Goal: Task Accomplishment & Management: Manage account settings

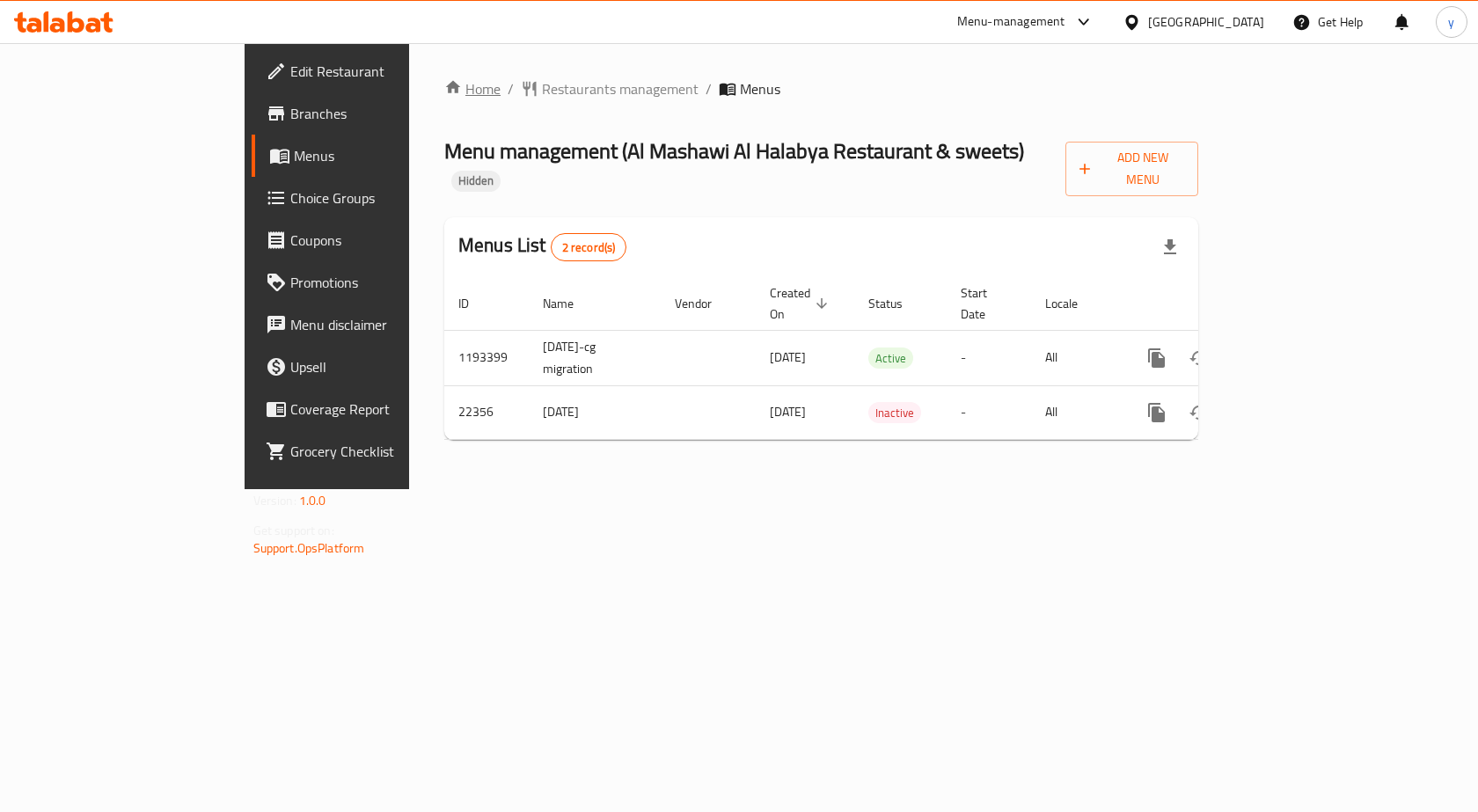
click at [445, 89] on link "Home" at bounding box center [473, 88] width 57 height 21
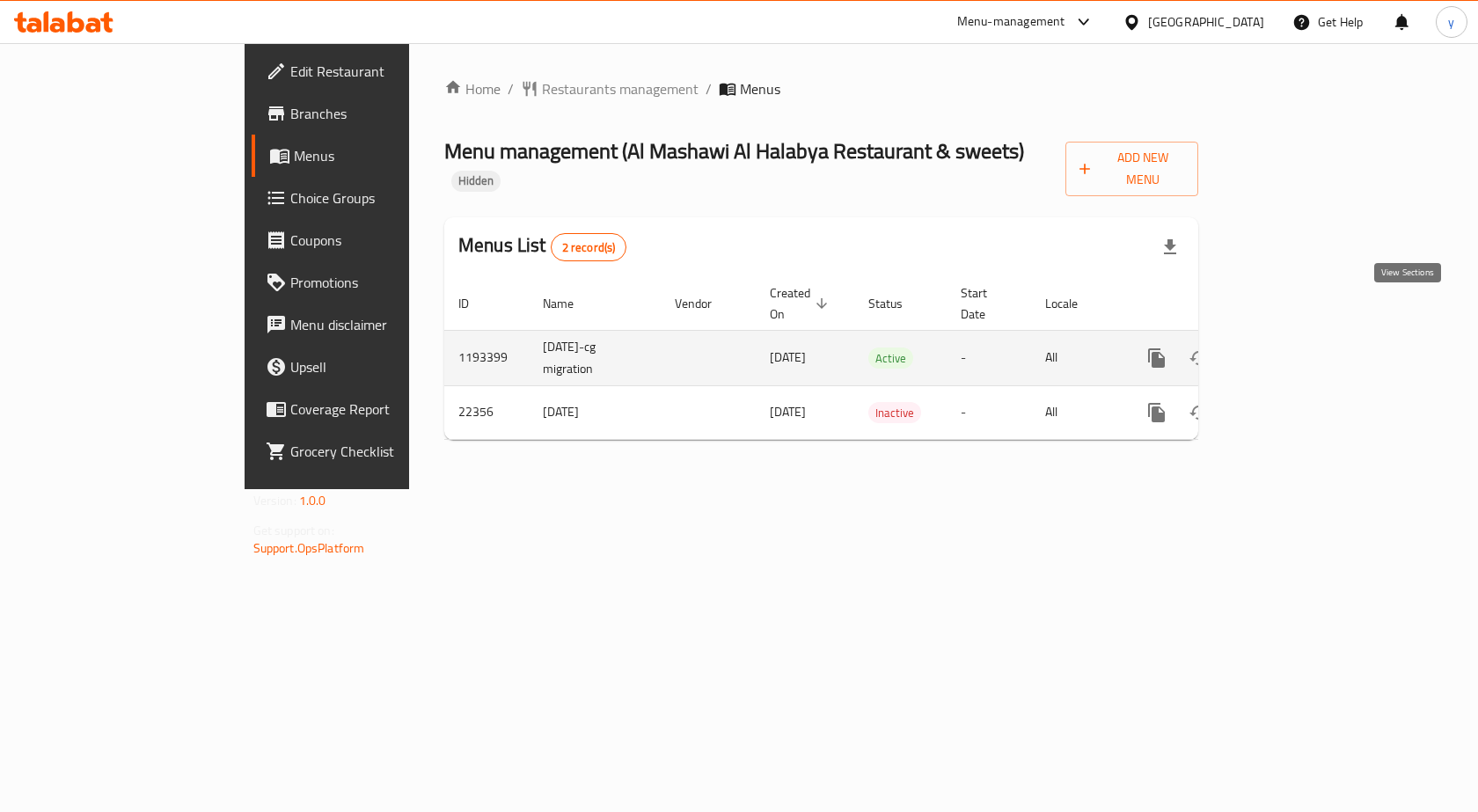
click at [1295, 348] on icon "enhanced table" at bounding box center [1284, 358] width 21 height 21
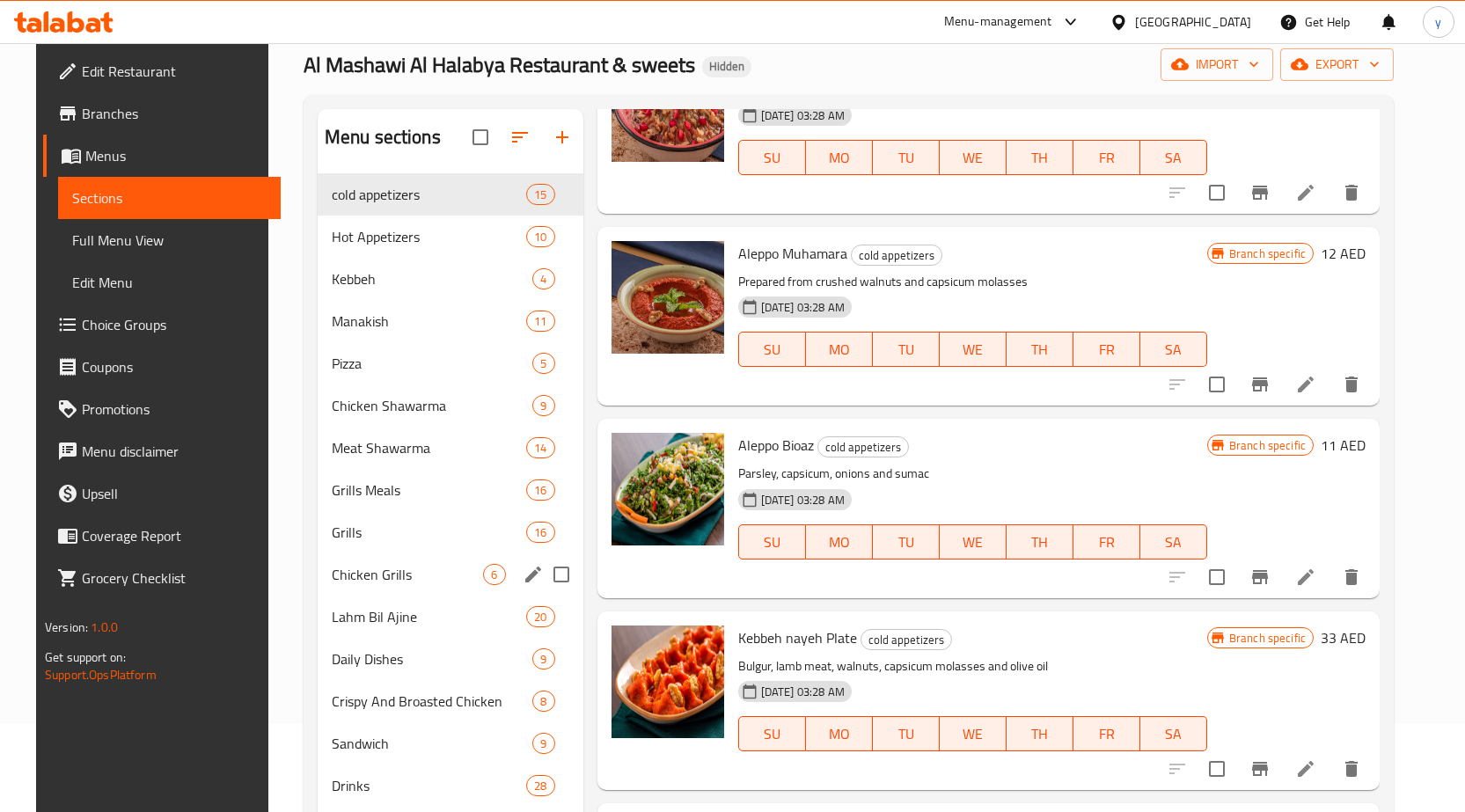
scroll to position [176, 0]
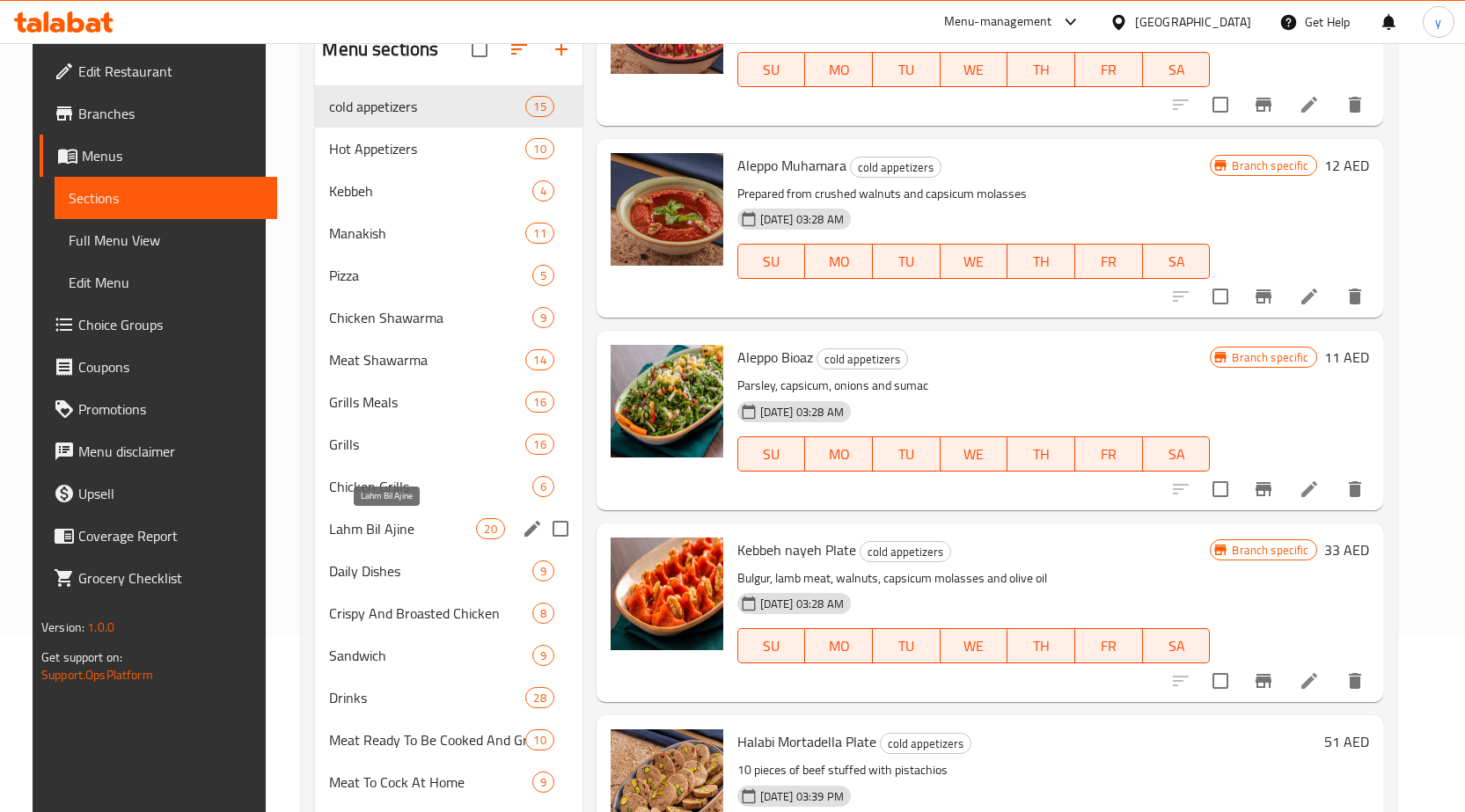
click at [369, 538] on span "Lahm Bil Ajine" at bounding box center [403, 528] width 147 height 21
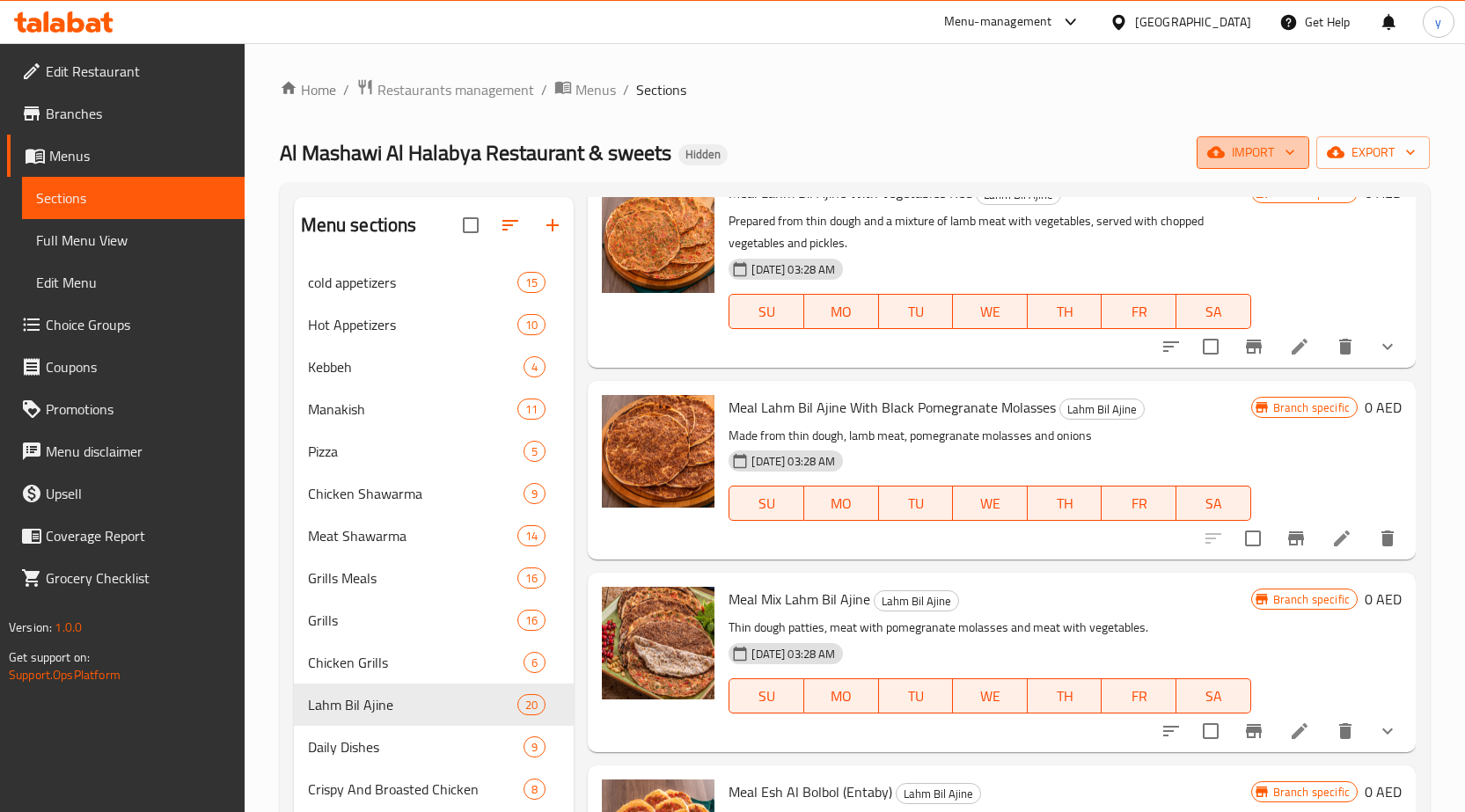
click at [1297, 159] on icon "button" at bounding box center [1290, 151] width 17 height 17
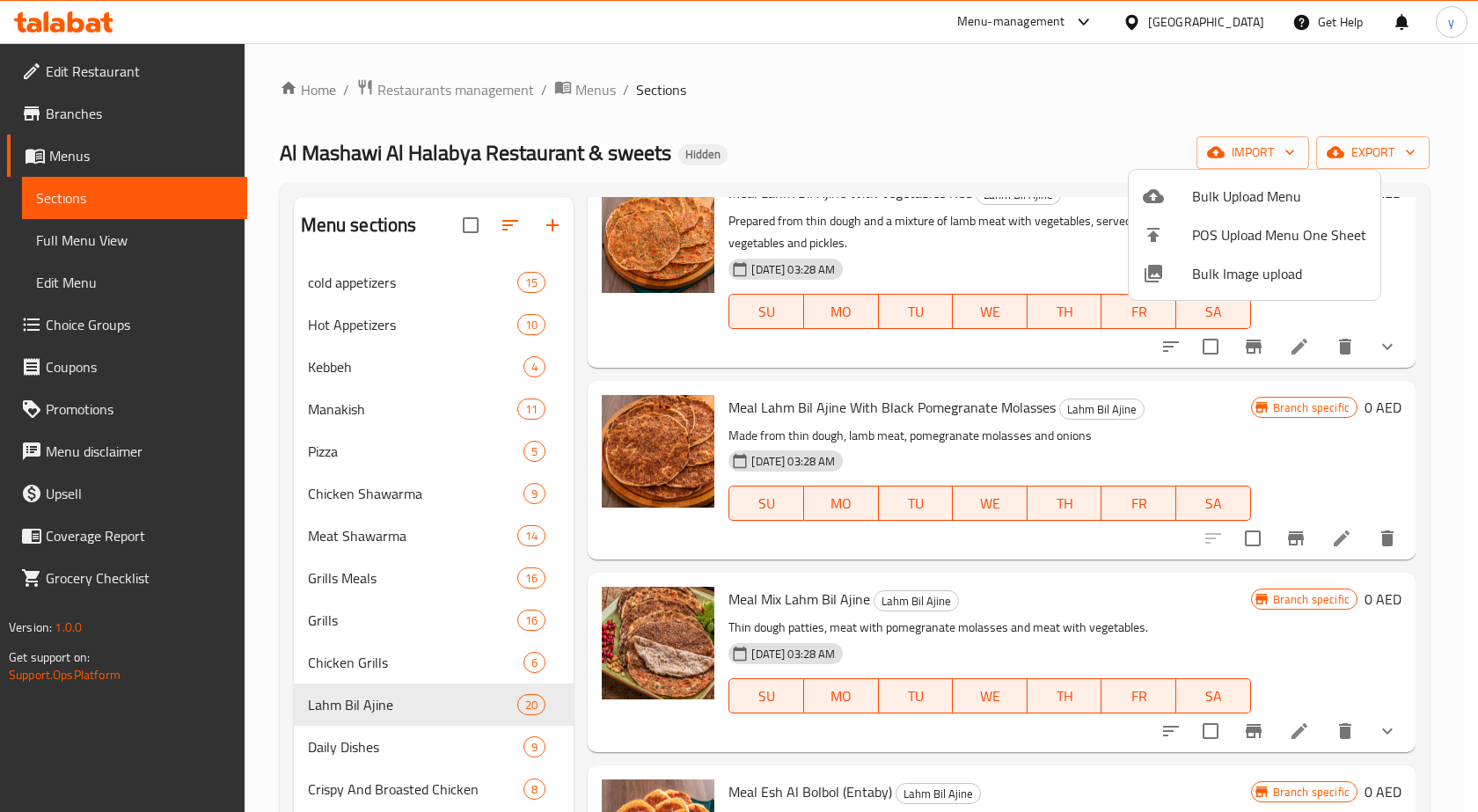
click at [1378, 148] on div at bounding box center [739, 406] width 1478 height 812
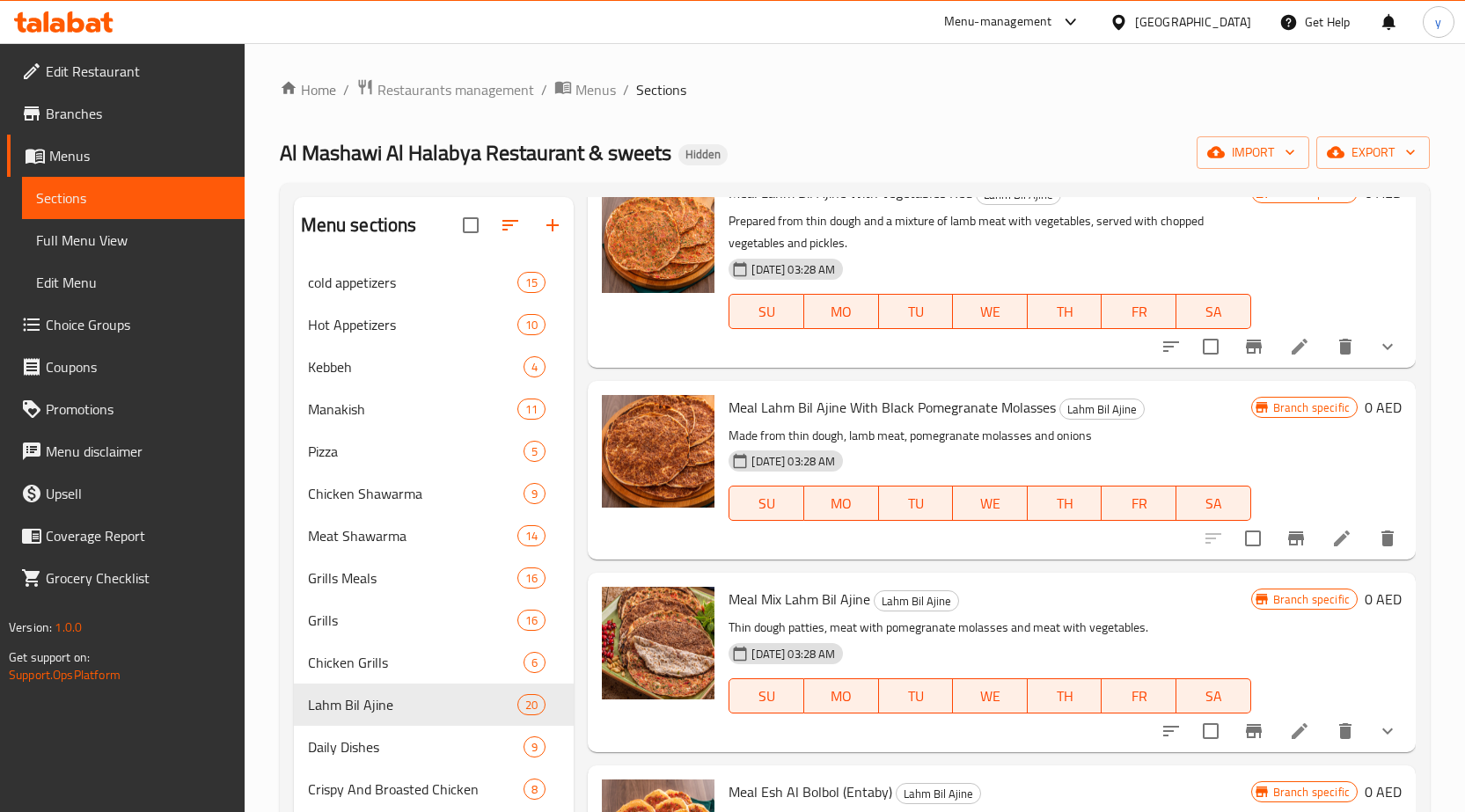
click at [1377, 148] on span "export" at bounding box center [1374, 152] width 86 height 22
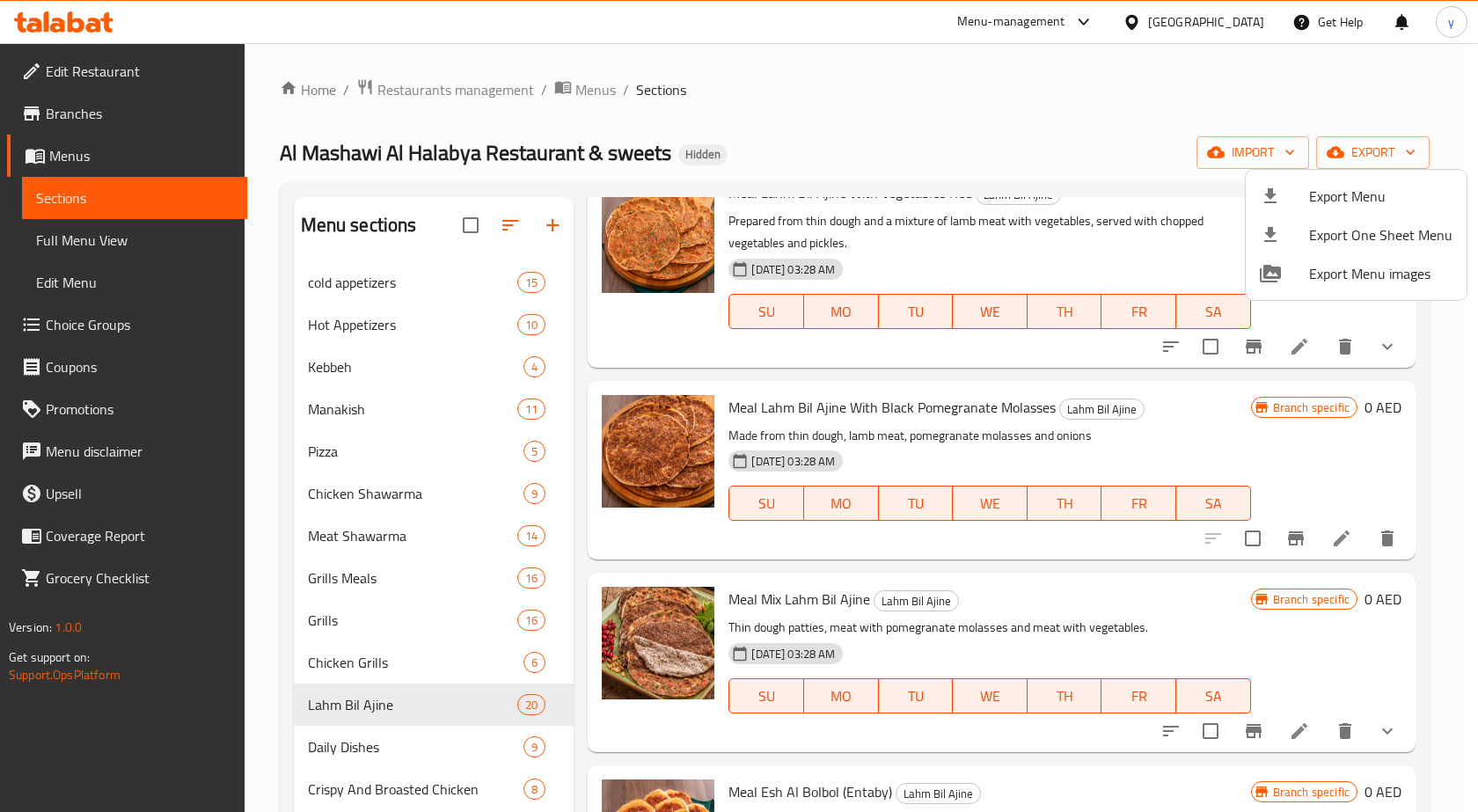
click at [1282, 193] on div at bounding box center [1284, 195] width 49 height 21
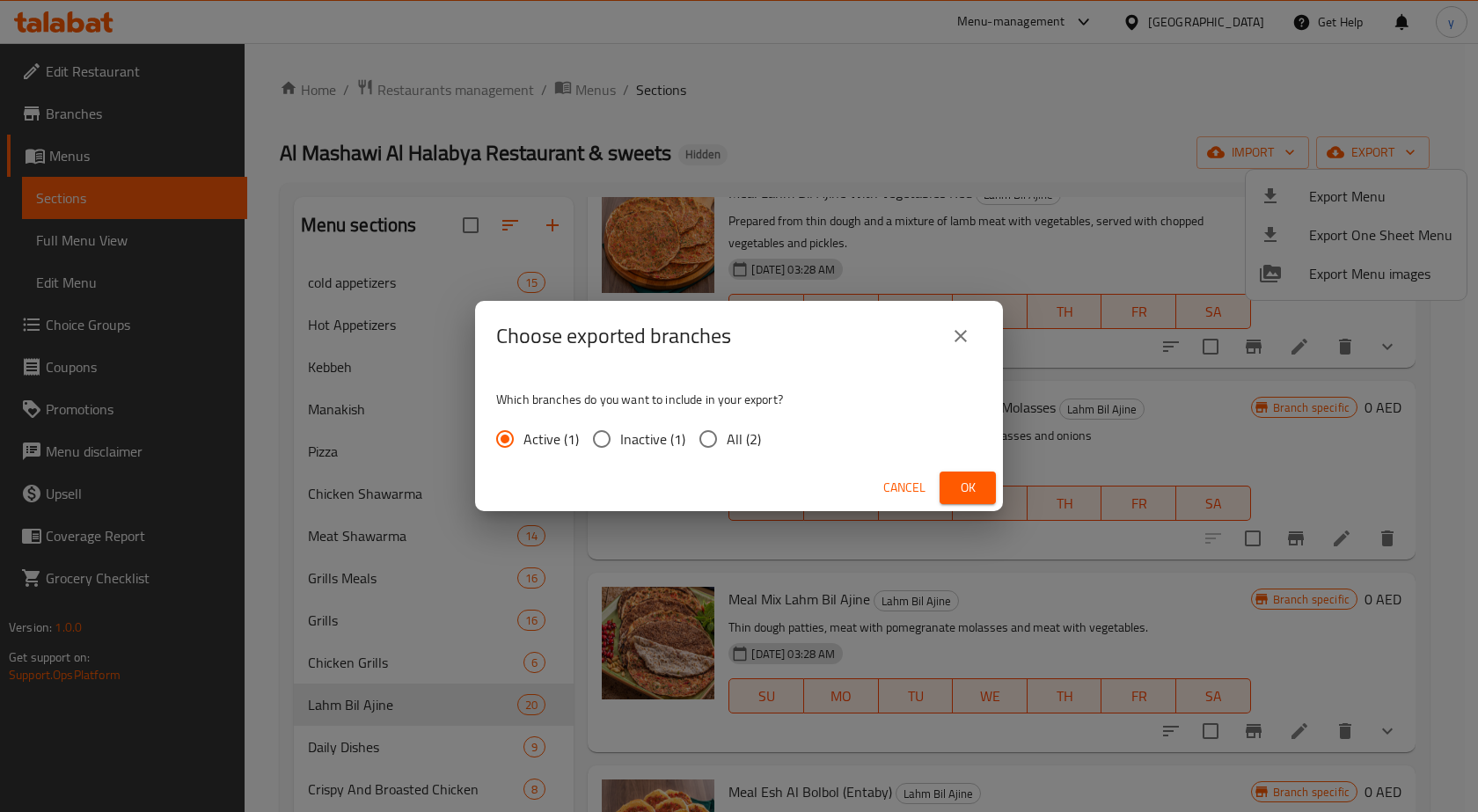
click at [739, 446] on span "All (2)" at bounding box center [744, 438] width 35 height 21
click at [727, 446] on input "All (2)" at bounding box center [708, 439] width 37 height 36
radio input "true"
click at [959, 487] on span "Ok" at bounding box center [968, 487] width 28 height 22
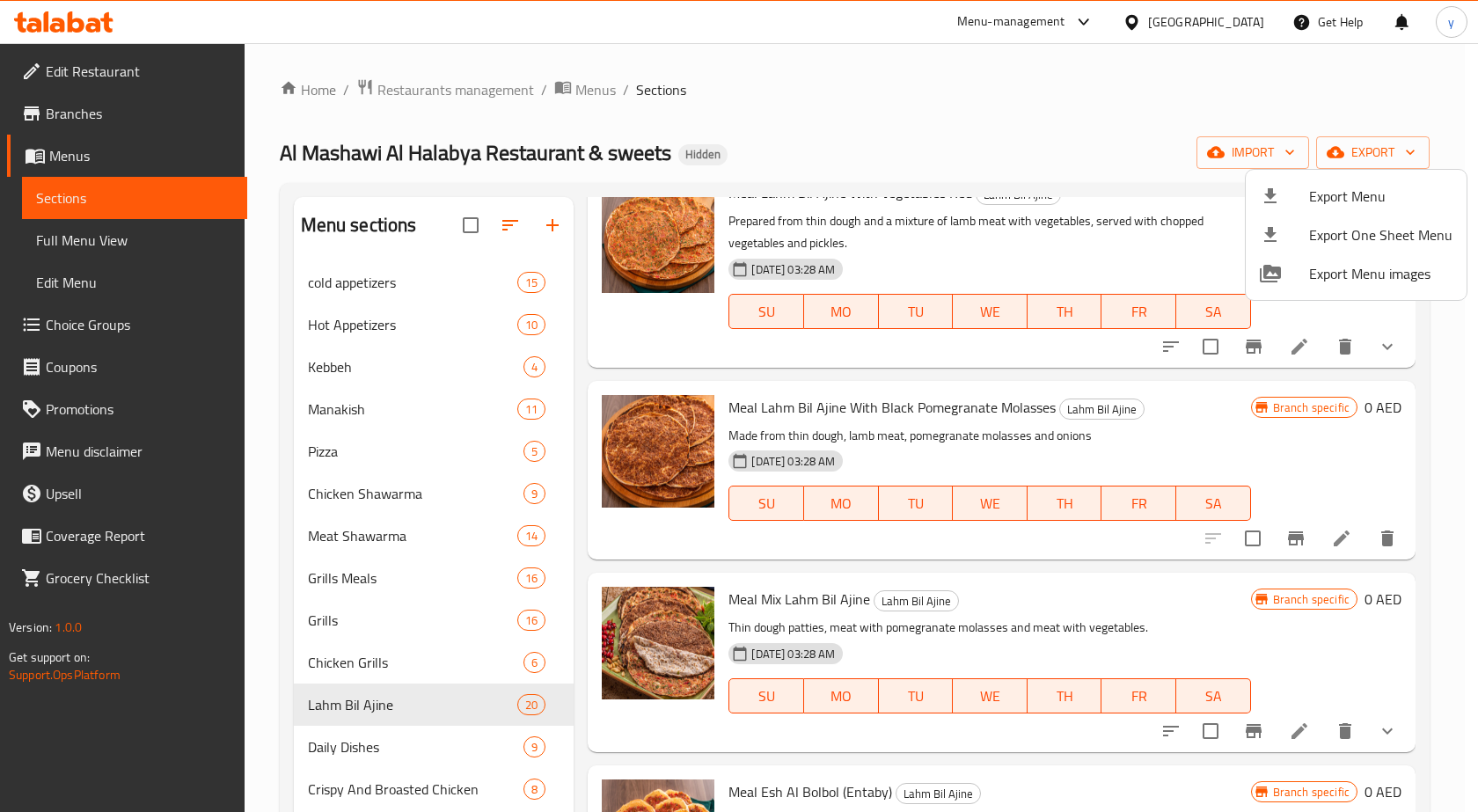
click at [124, 203] on div at bounding box center [739, 406] width 1478 height 812
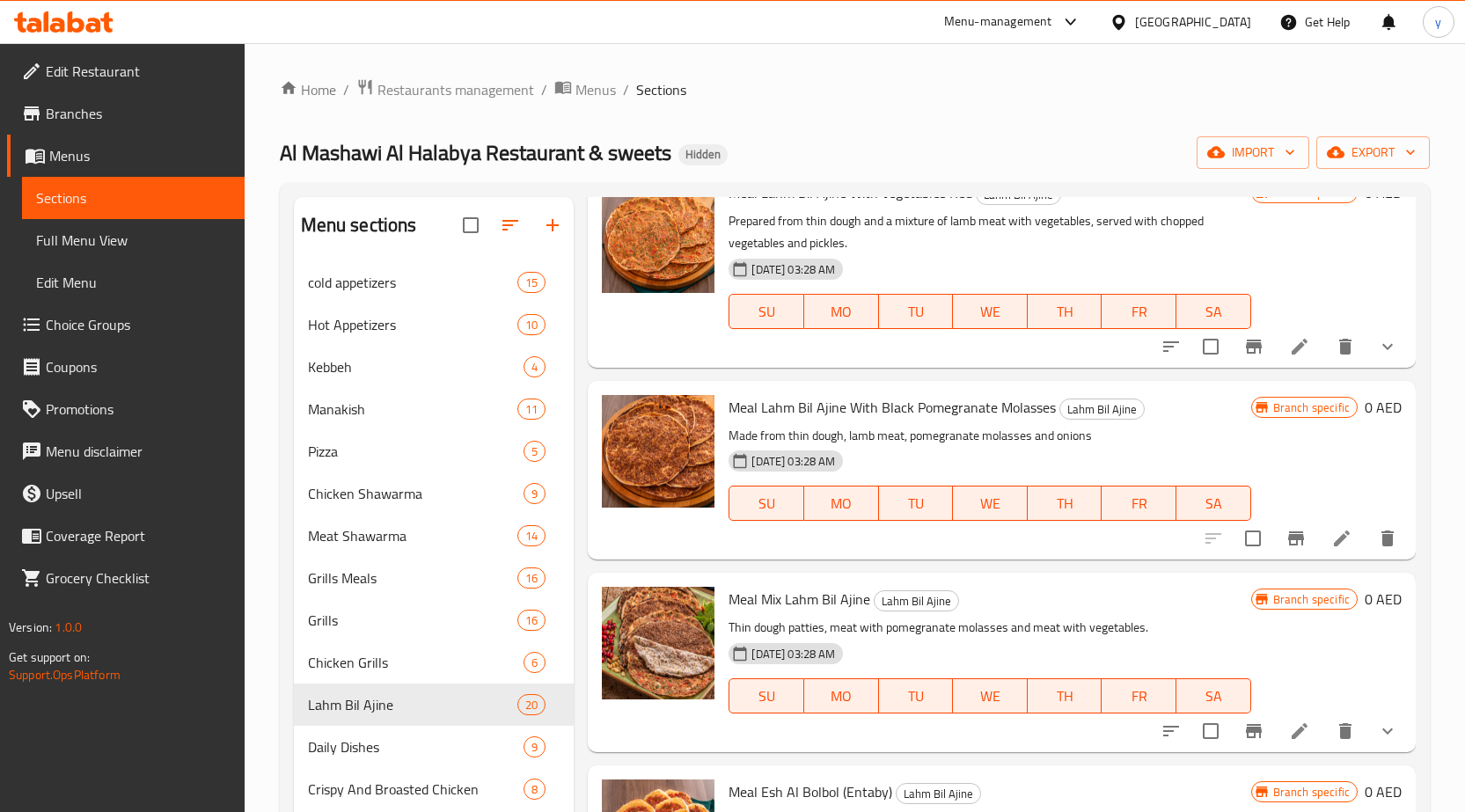
click at [109, 203] on span "Sections" at bounding box center [133, 197] width 194 height 21
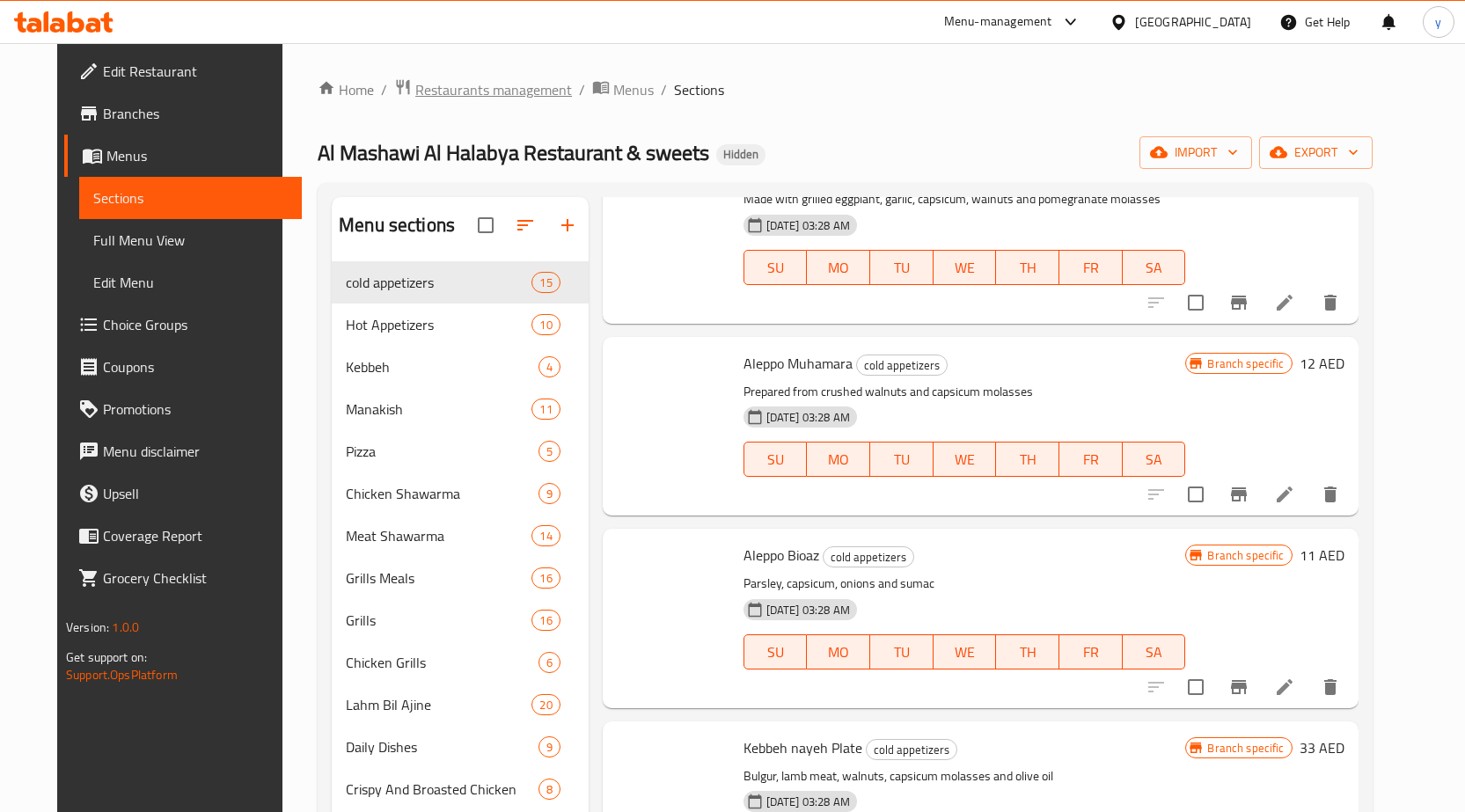
click at [415, 80] on span "Restaurants management" at bounding box center [494, 89] width 157 height 21
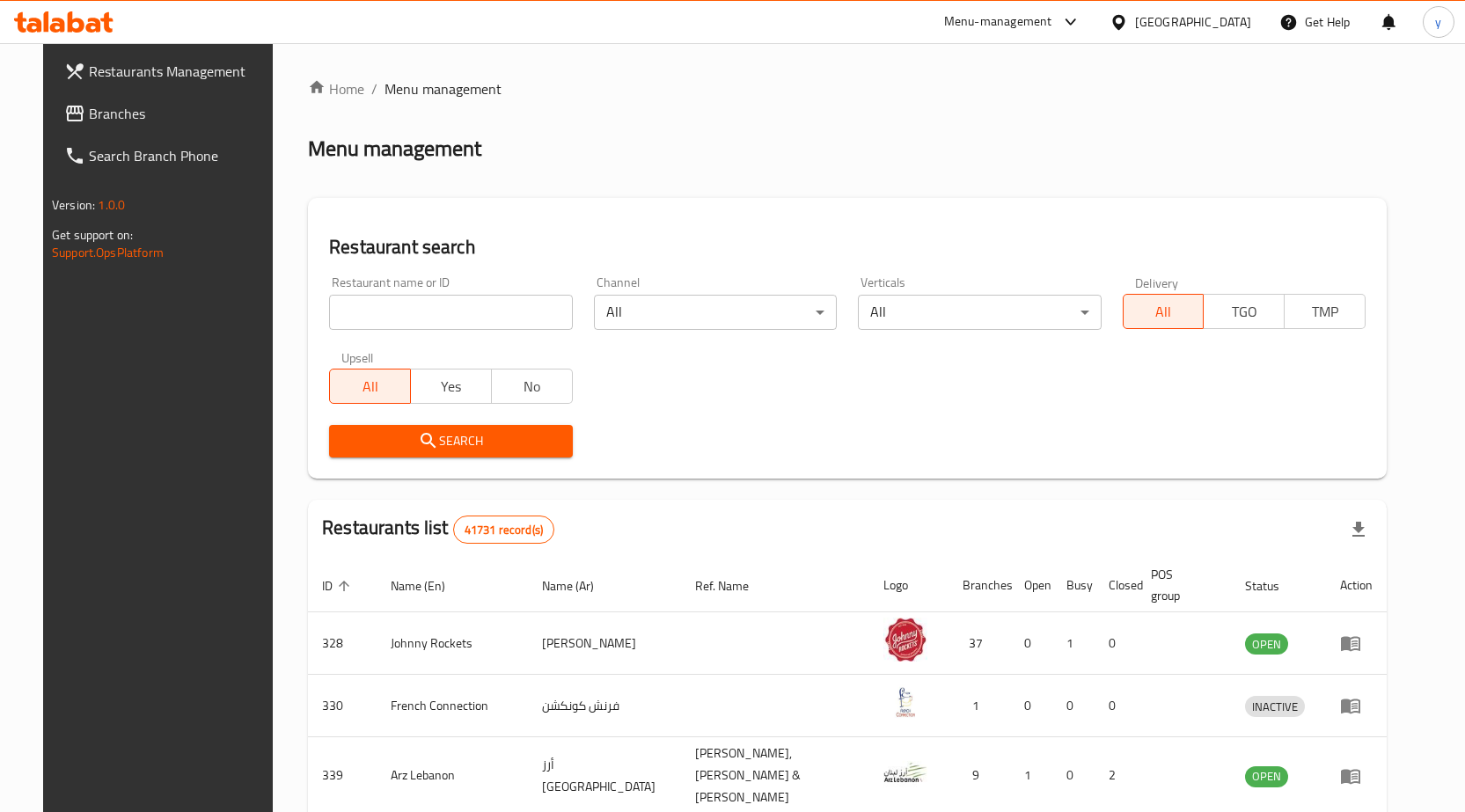
click at [429, 295] on input "search" at bounding box center [451, 312] width 243 height 36
click at [107, 109] on span "Branches" at bounding box center [181, 113] width 184 height 21
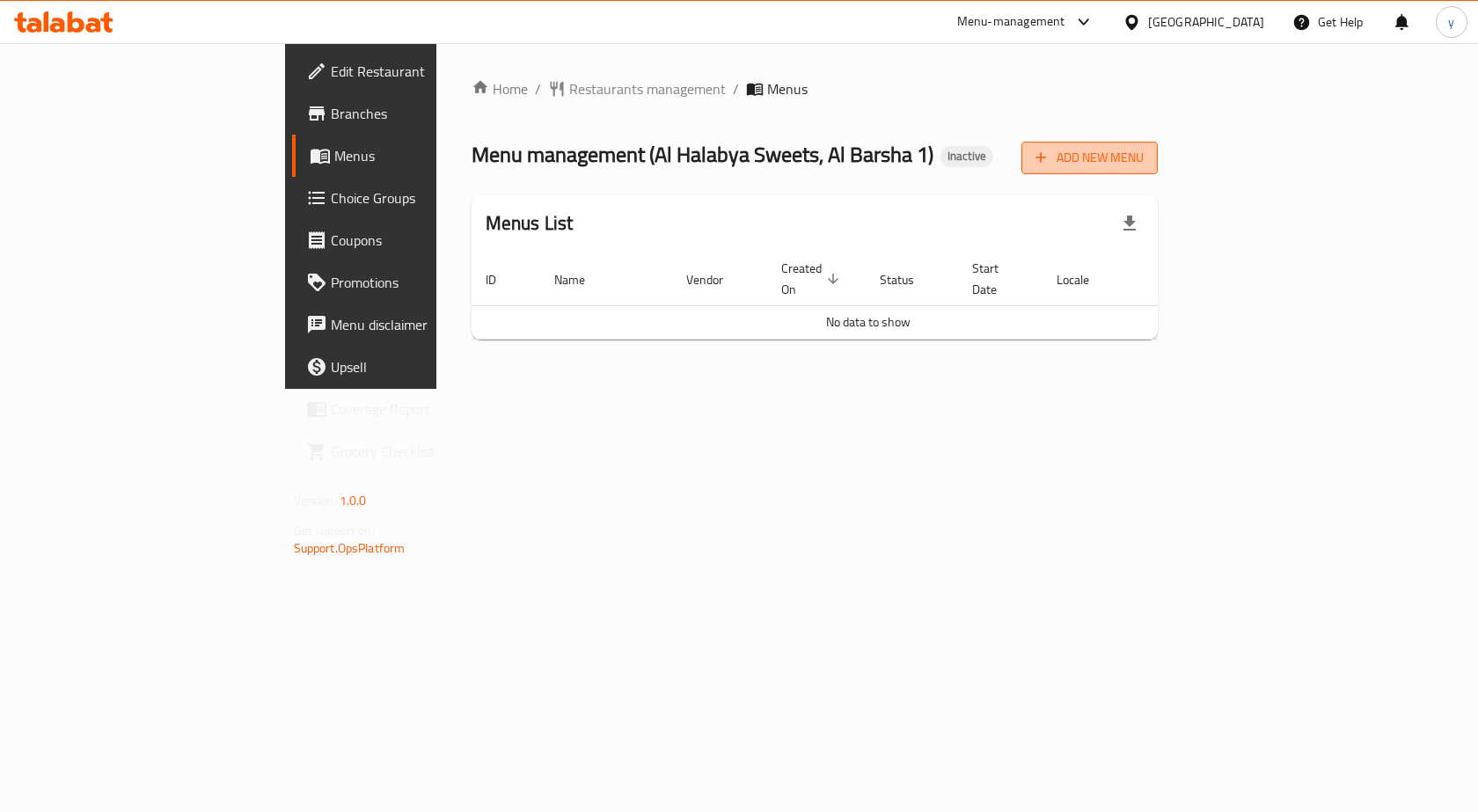
click at [1144, 164] on span "Add New Menu" at bounding box center [1090, 158] width 109 height 22
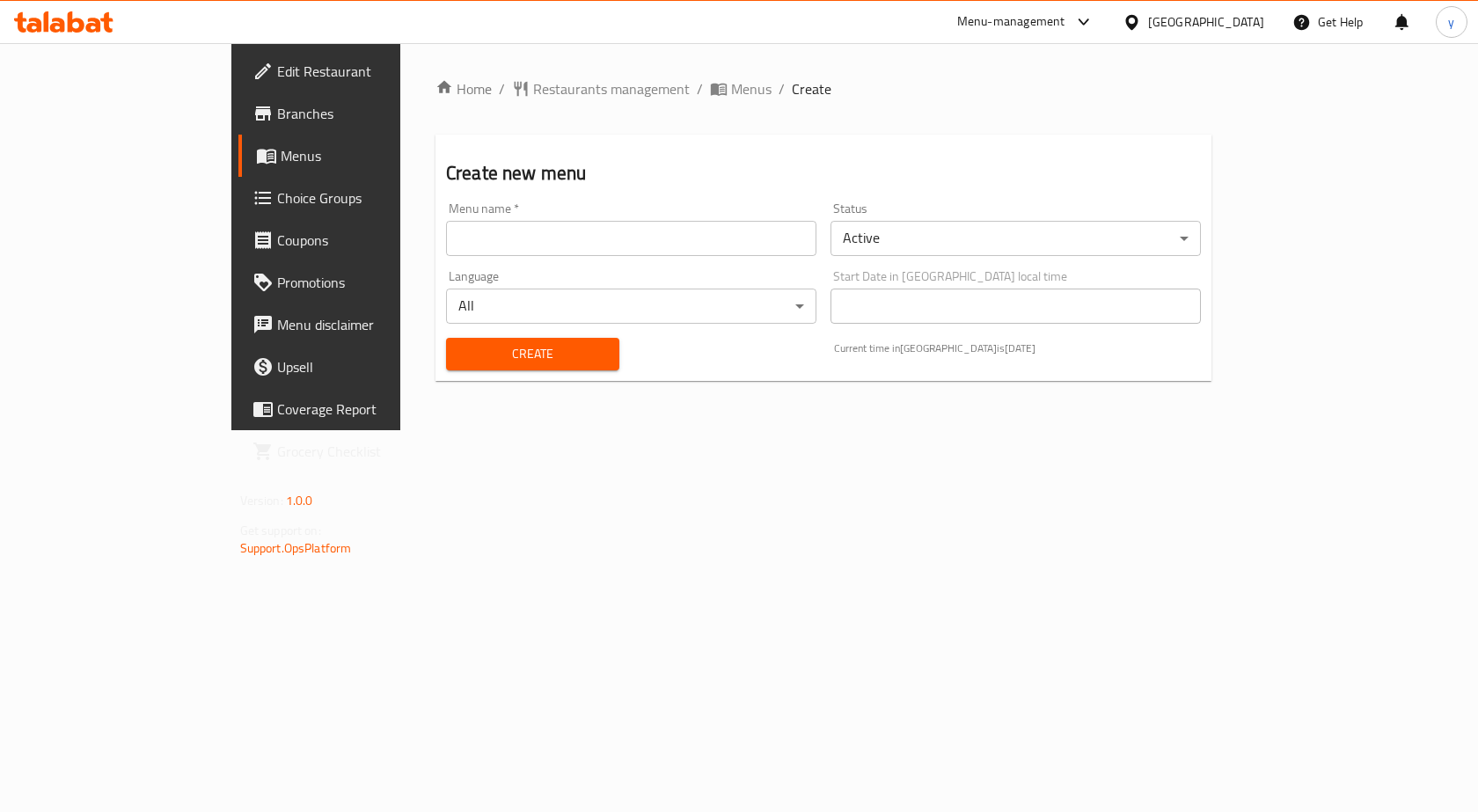
click at [466, 227] on input "text" at bounding box center [632, 238] width 371 height 36
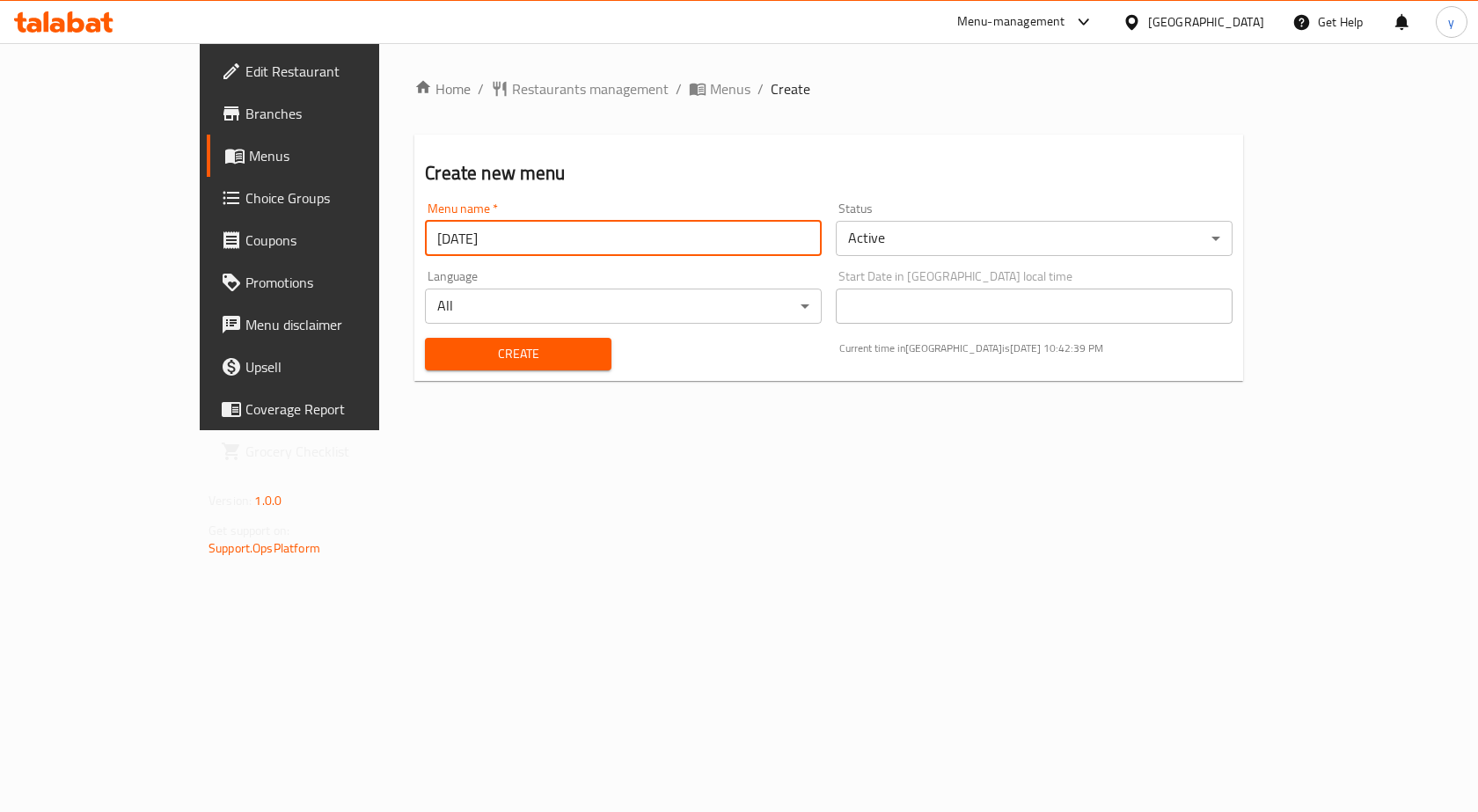
type input "[DATE]"
click at [425, 338] on button "Create" at bounding box center [518, 354] width 185 height 33
click at [710, 89] on span "Menus" at bounding box center [730, 88] width 40 height 21
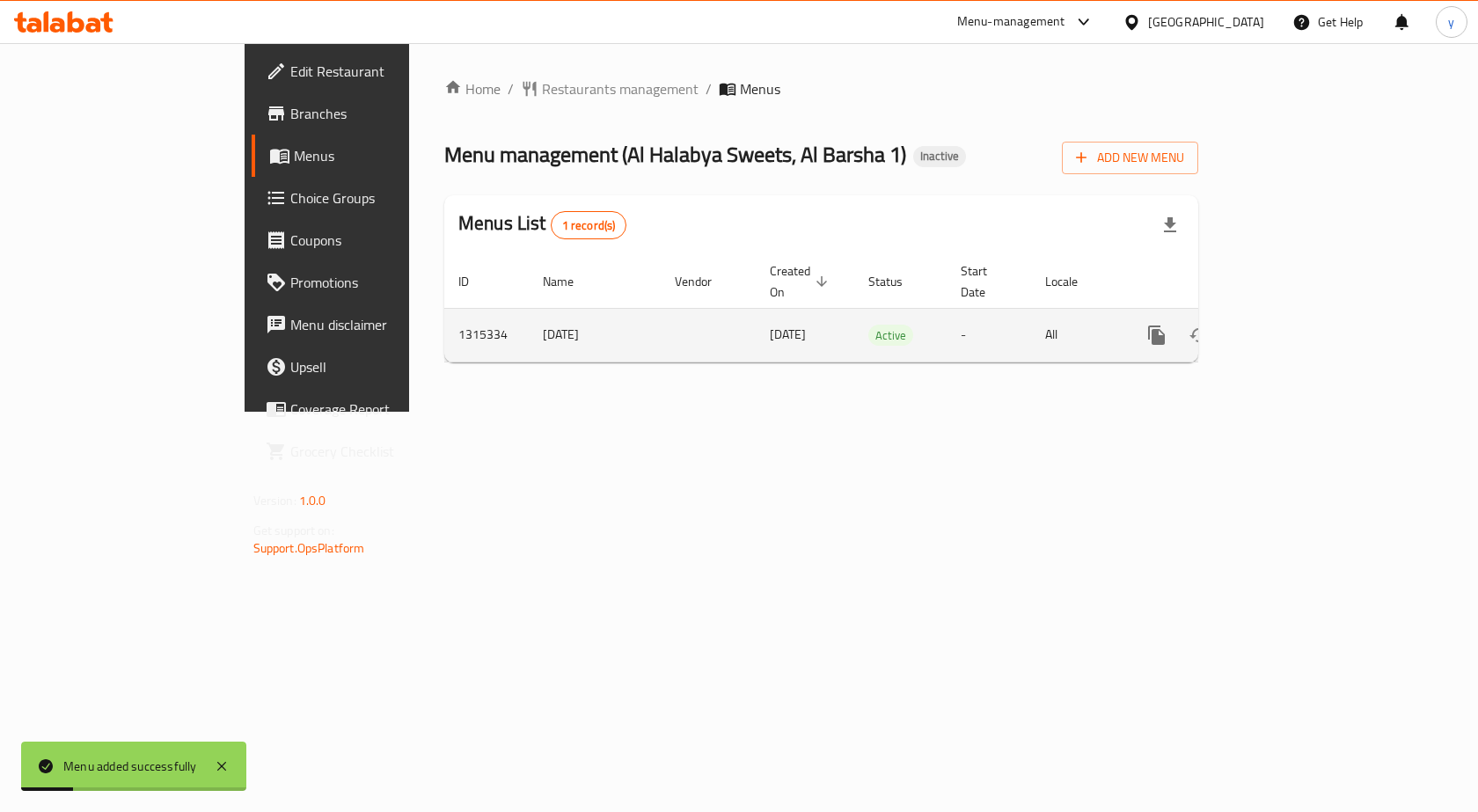
click at [1295, 325] on icon "enhanced table" at bounding box center [1284, 335] width 21 height 21
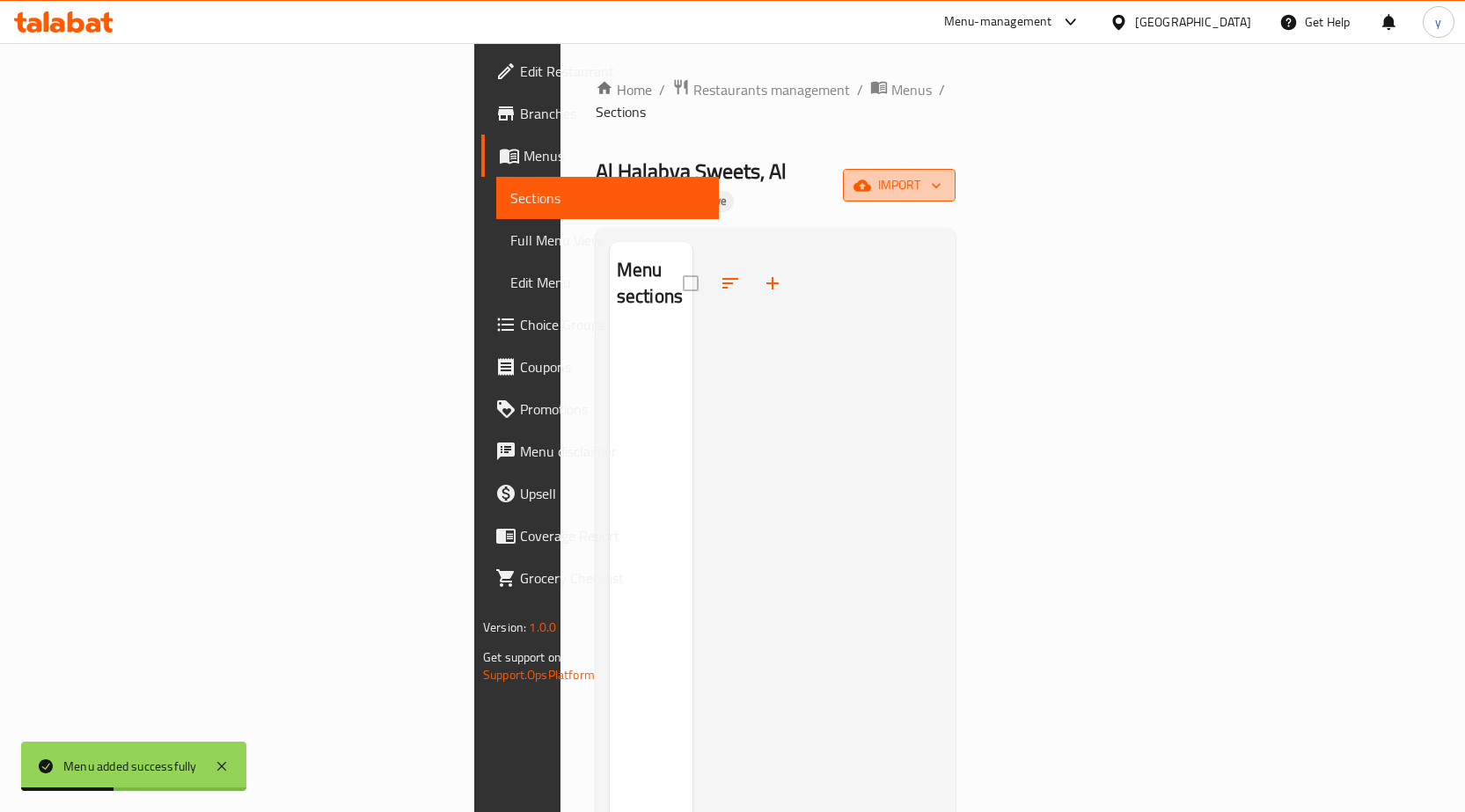
click at [941, 174] on span "import" at bounding box center [899, 185] width 85 height 22
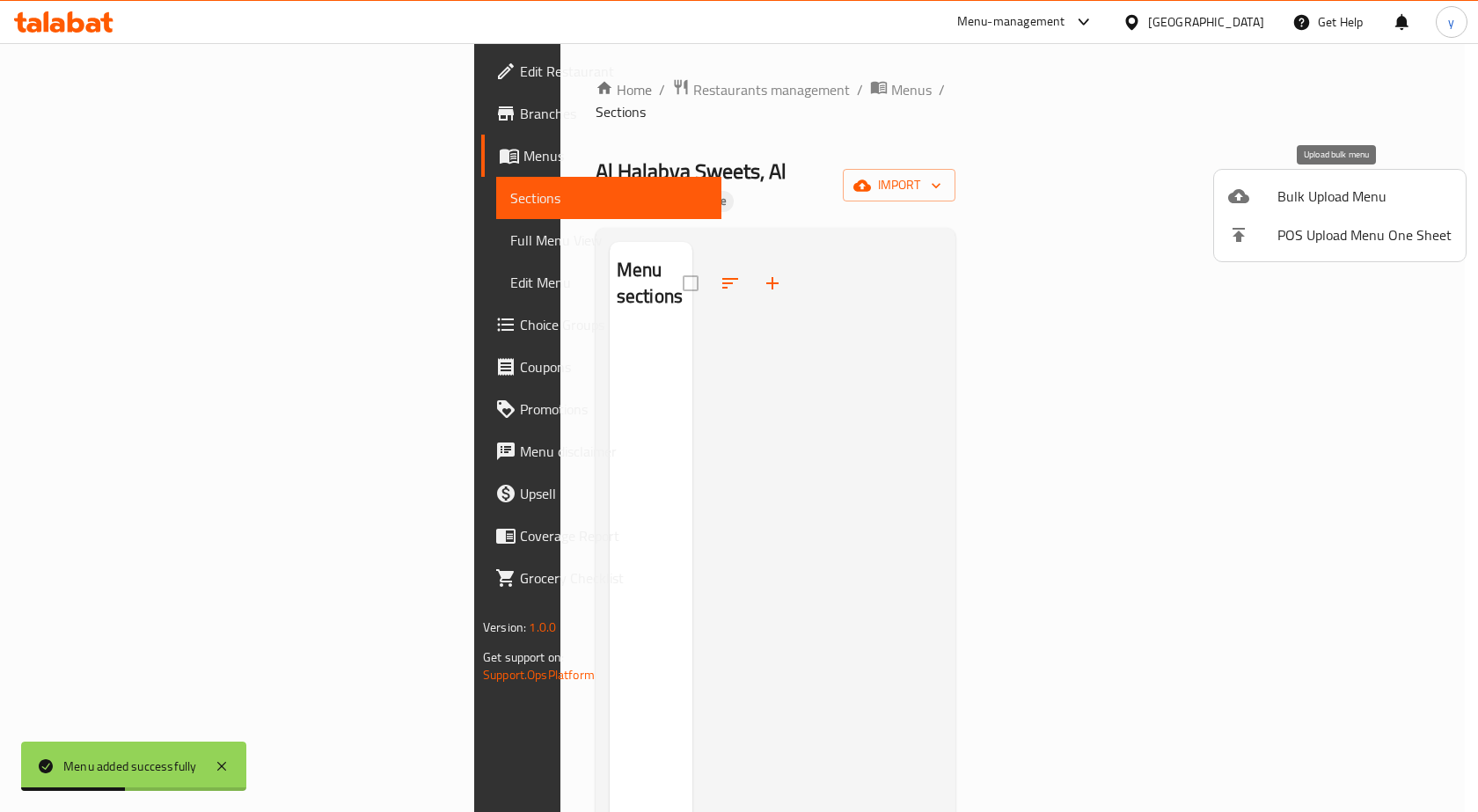
click at [1274, 204] on div at bounding box center [1253, 195] width 49 height 21
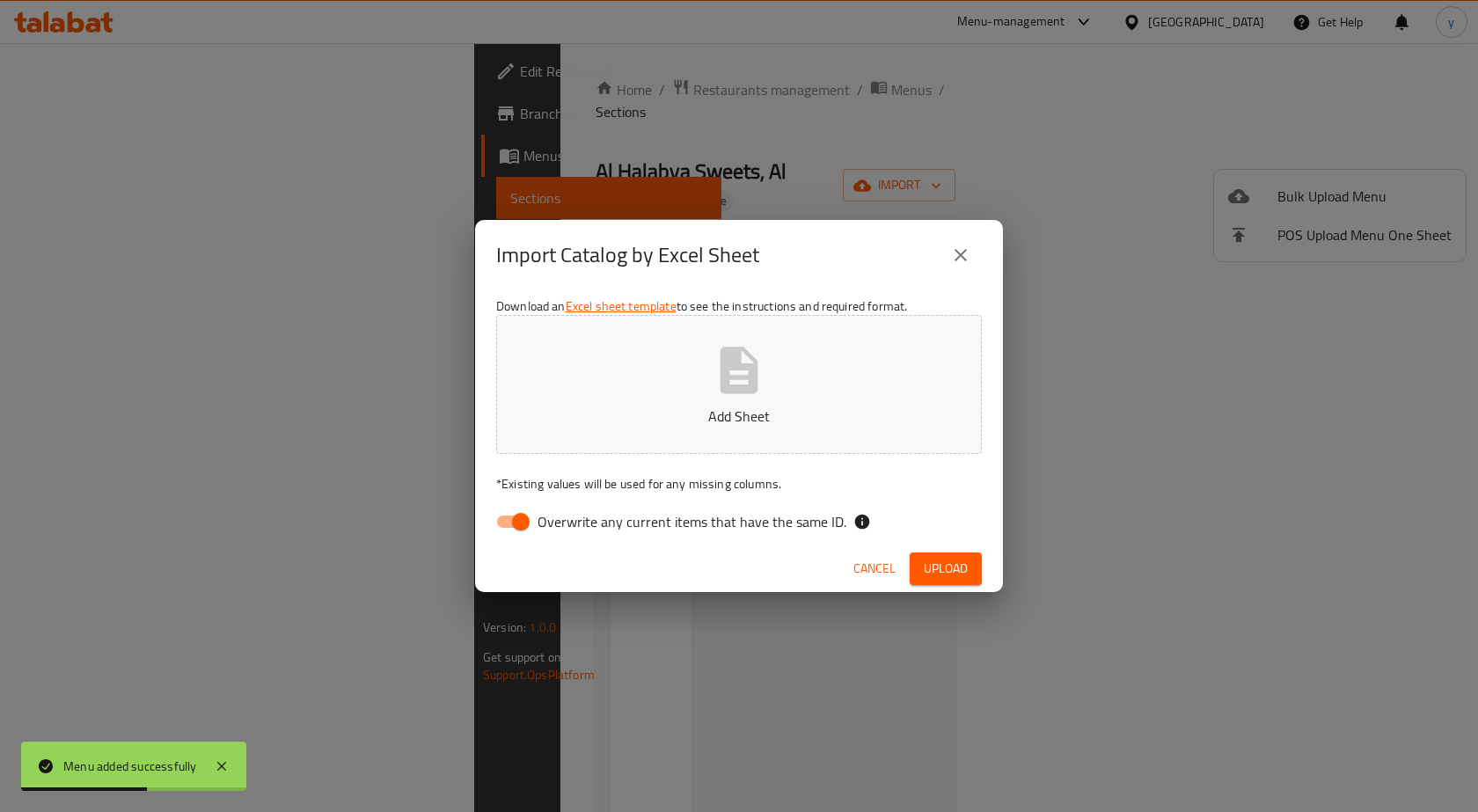
drag, startPoint x: 536, startPoint y: 544, endPoint x: 543, endPoint y: 516, distance: 28.9
click at [535, 542] on div "Download an Excel sheet template to see the instructions and required format. A…" at bounding box center [739, 418] width 528 height 255
click at [538, 516] on span "Overwrite any current items that have the same ID." at bounding box center [692, 521] width 309 height 21
click at [538, 516] on input "Overwrite any current items that have the same ID." at bounding box center [521, 521] width 100 height 34
checkbox input "false"
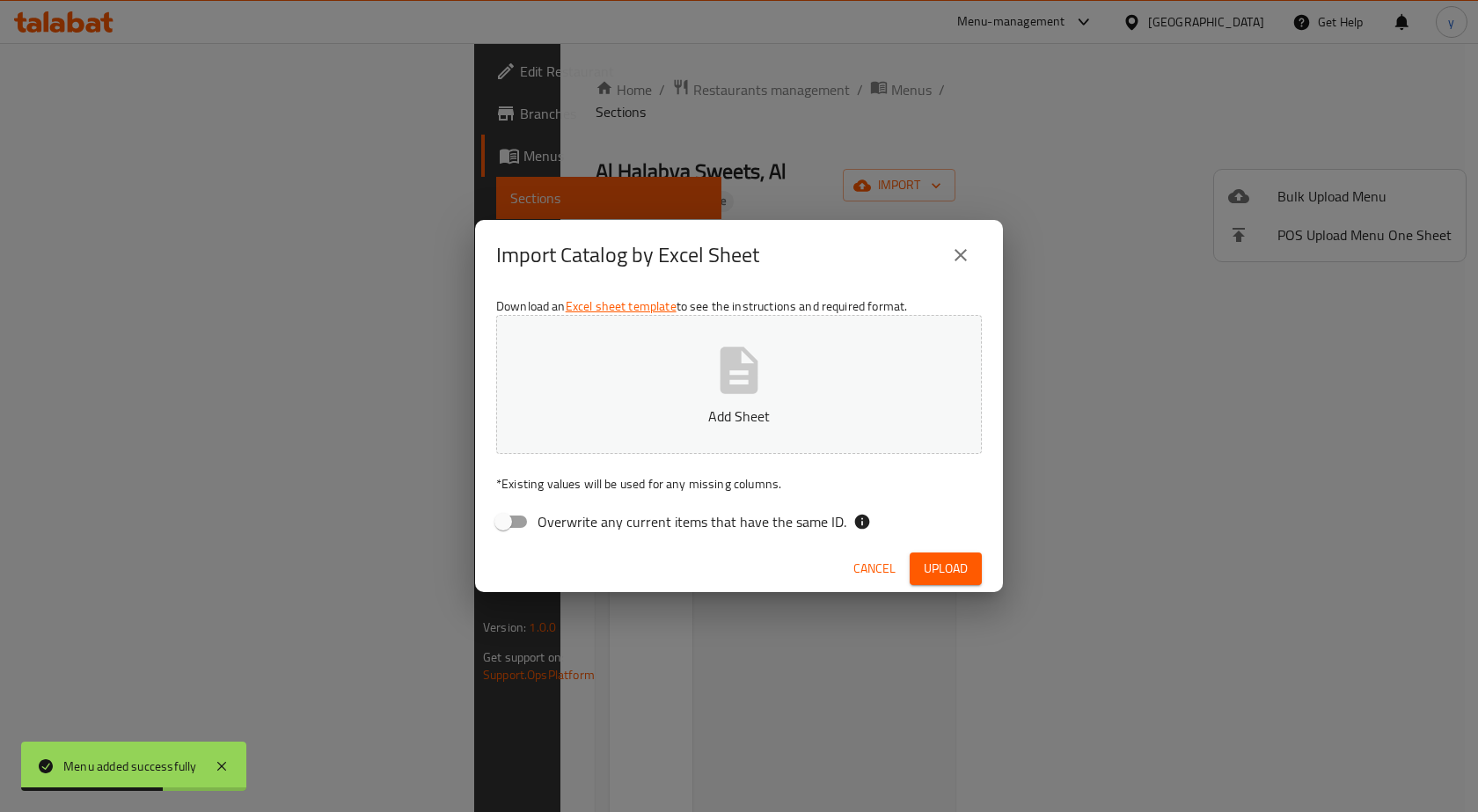
click at [655, 411] on p "Add Sheet" at bounding box center [739, 415] width 431 height 21
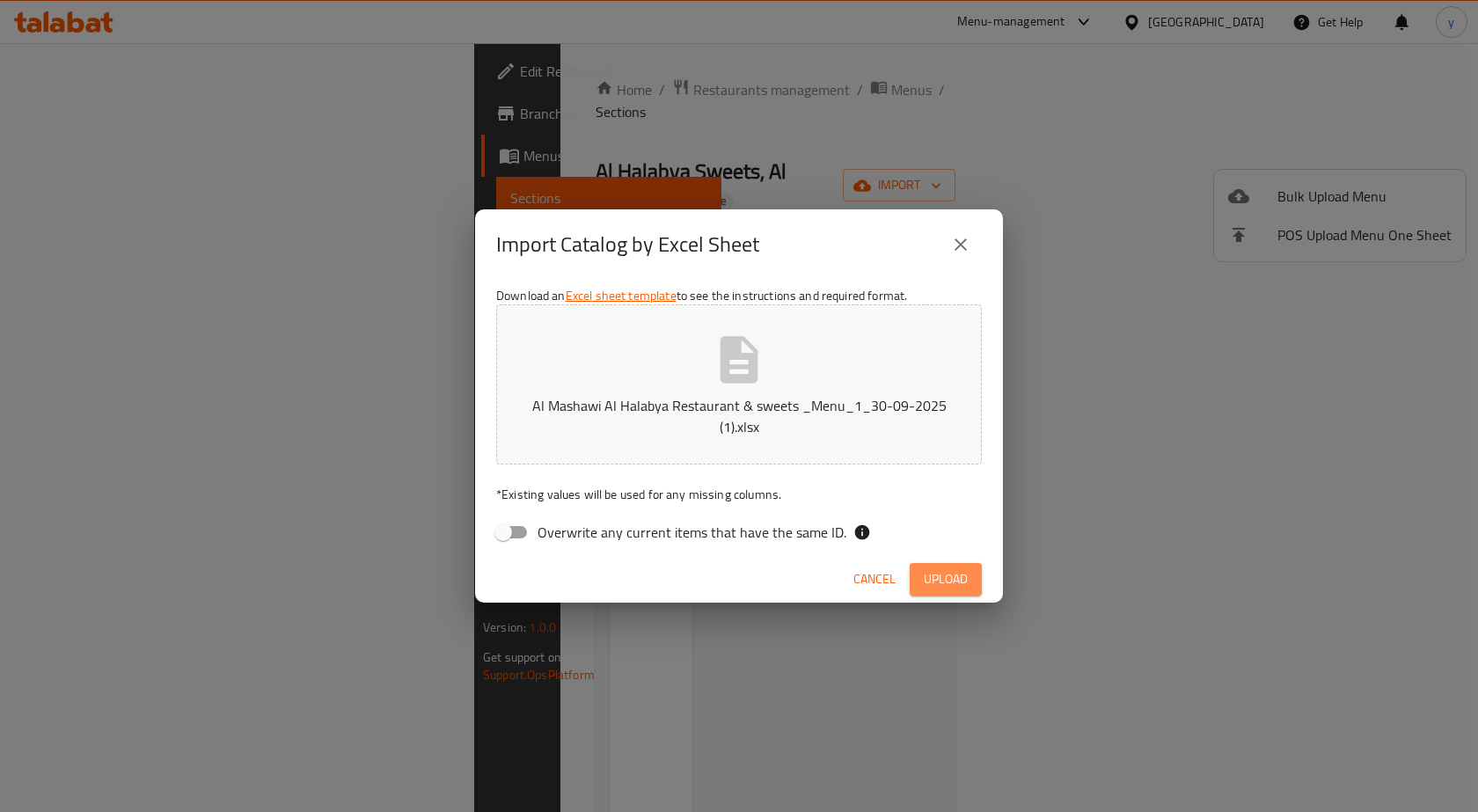
click at [941, 570] on span "Upload" at bounding box center [946, 579] width 44 height 22
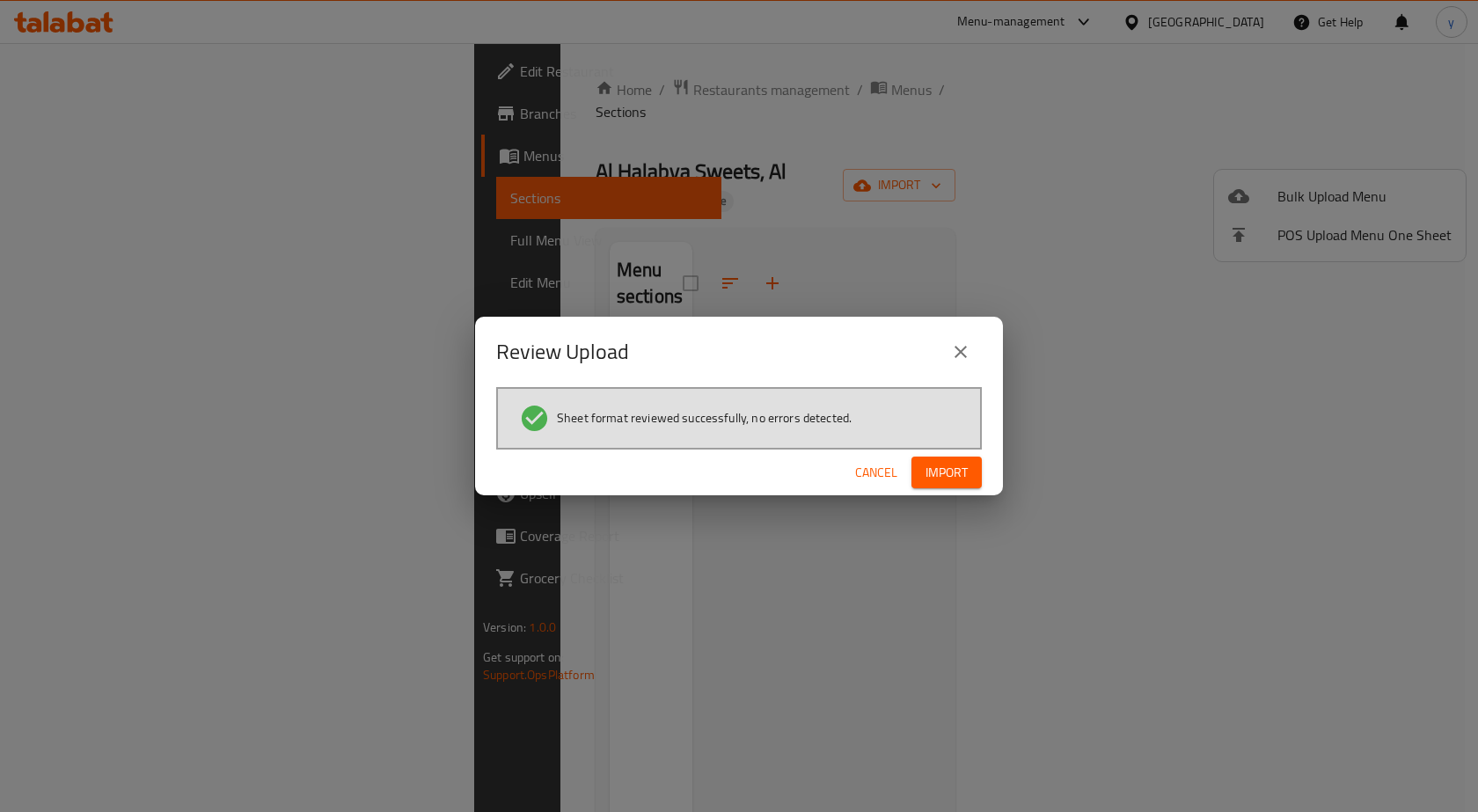
click at [965, 476] on span "Import" at bounding box center [947, 473] width 42 height 22
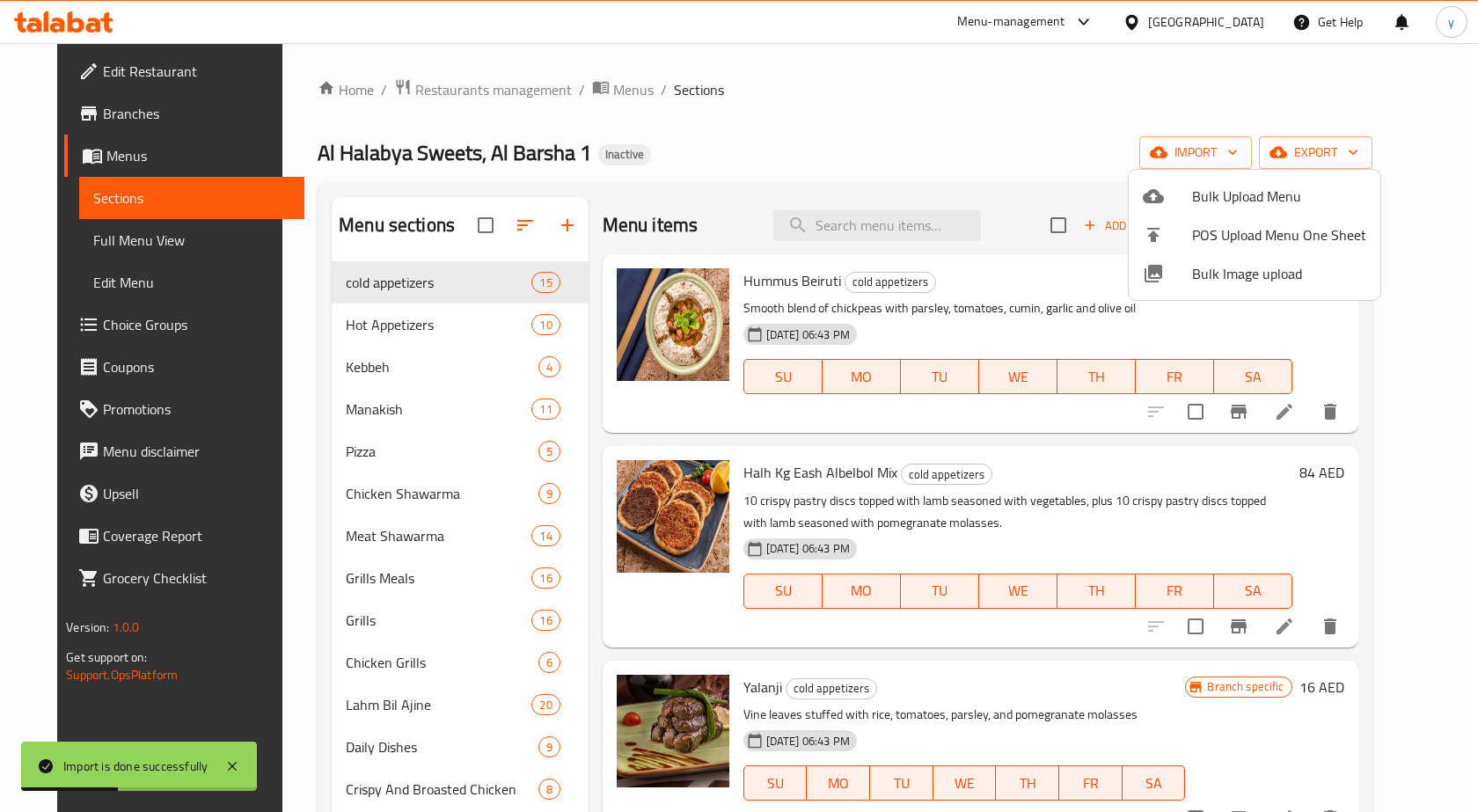
click at [866, 88] on div at bounding box center [739, 406] width 1478 height 812
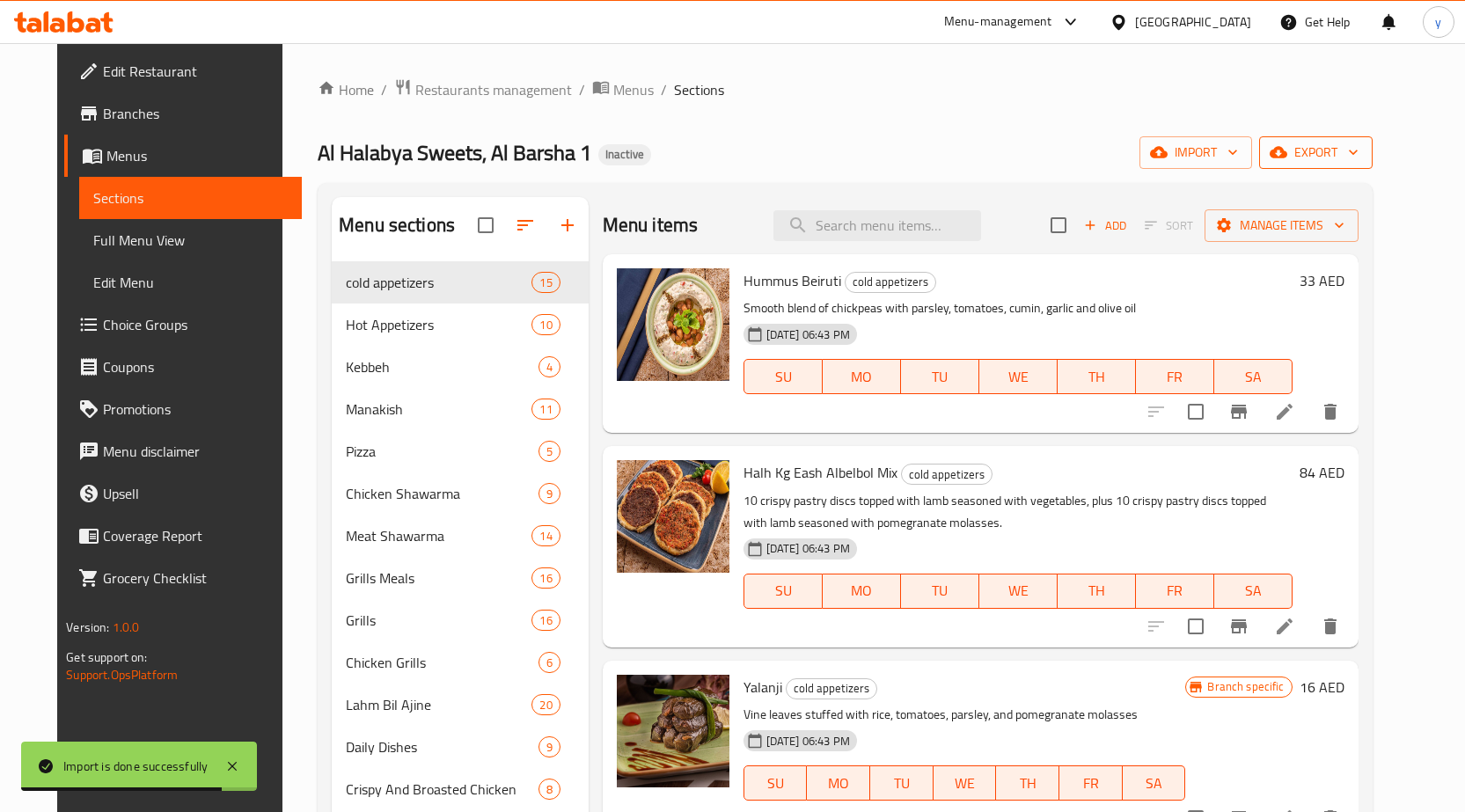
click at [1358, 153] on span "export" at bounding box center [1316, 152] width 86 height 22
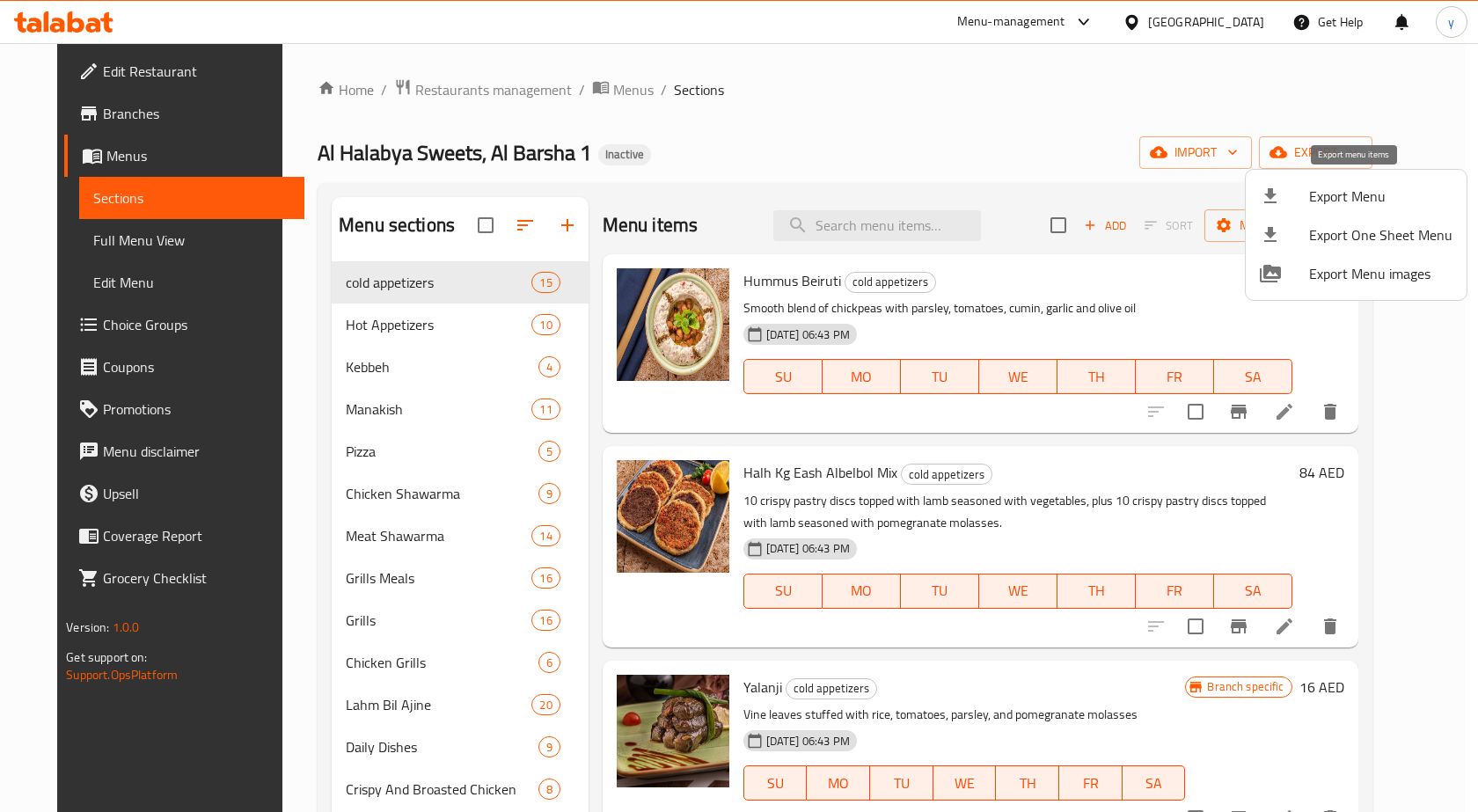
click at [1375, 205] on span "Export Menu" at bounding box center [1380, 195] width 143 height 21
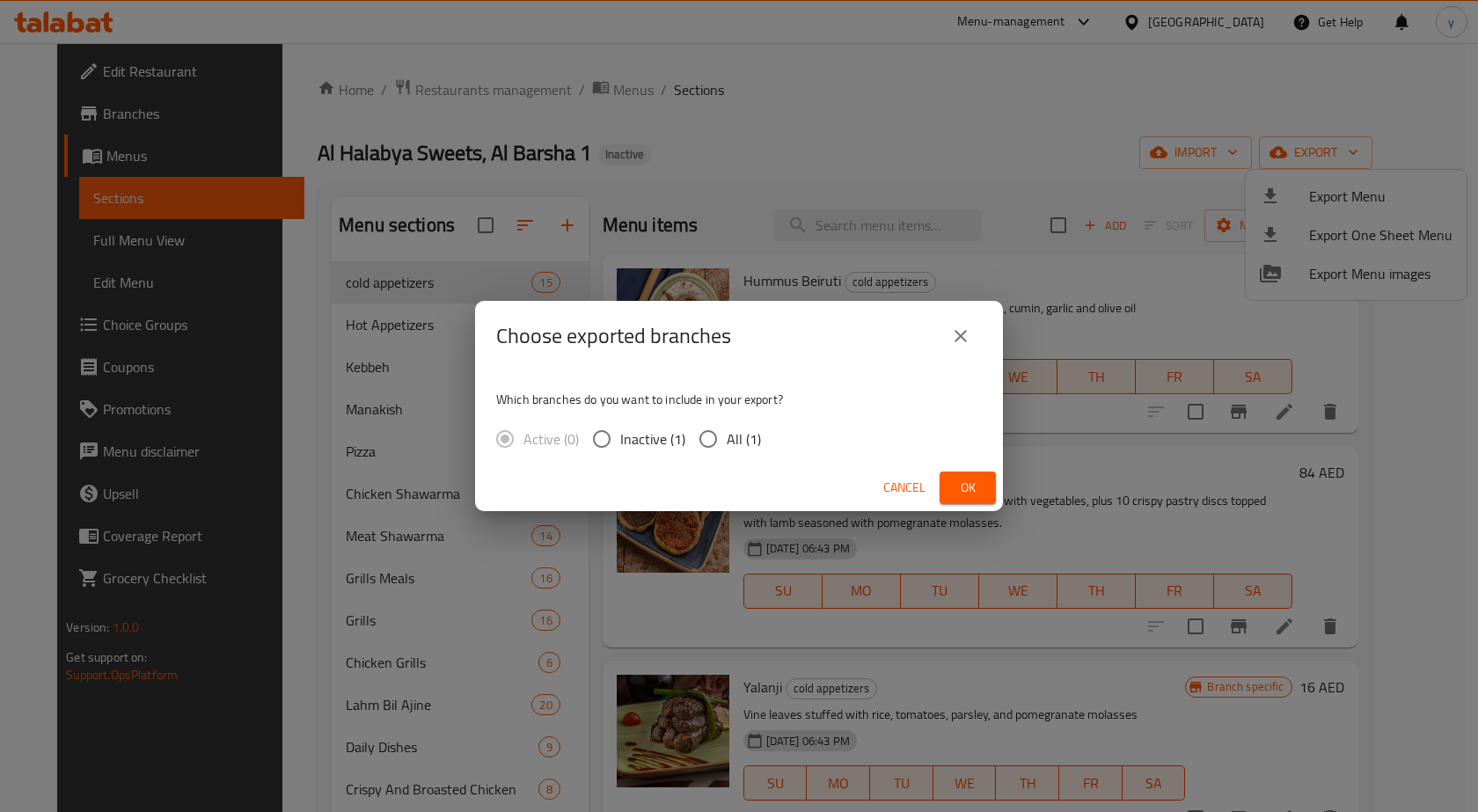
click at [713, 442] on input "All (1)" at bounding box center [708, 439] width 37 height 36
radio input "true"
click at [984, 481] on button "Ok" at bounding box center [969, 488] width 57 height 33
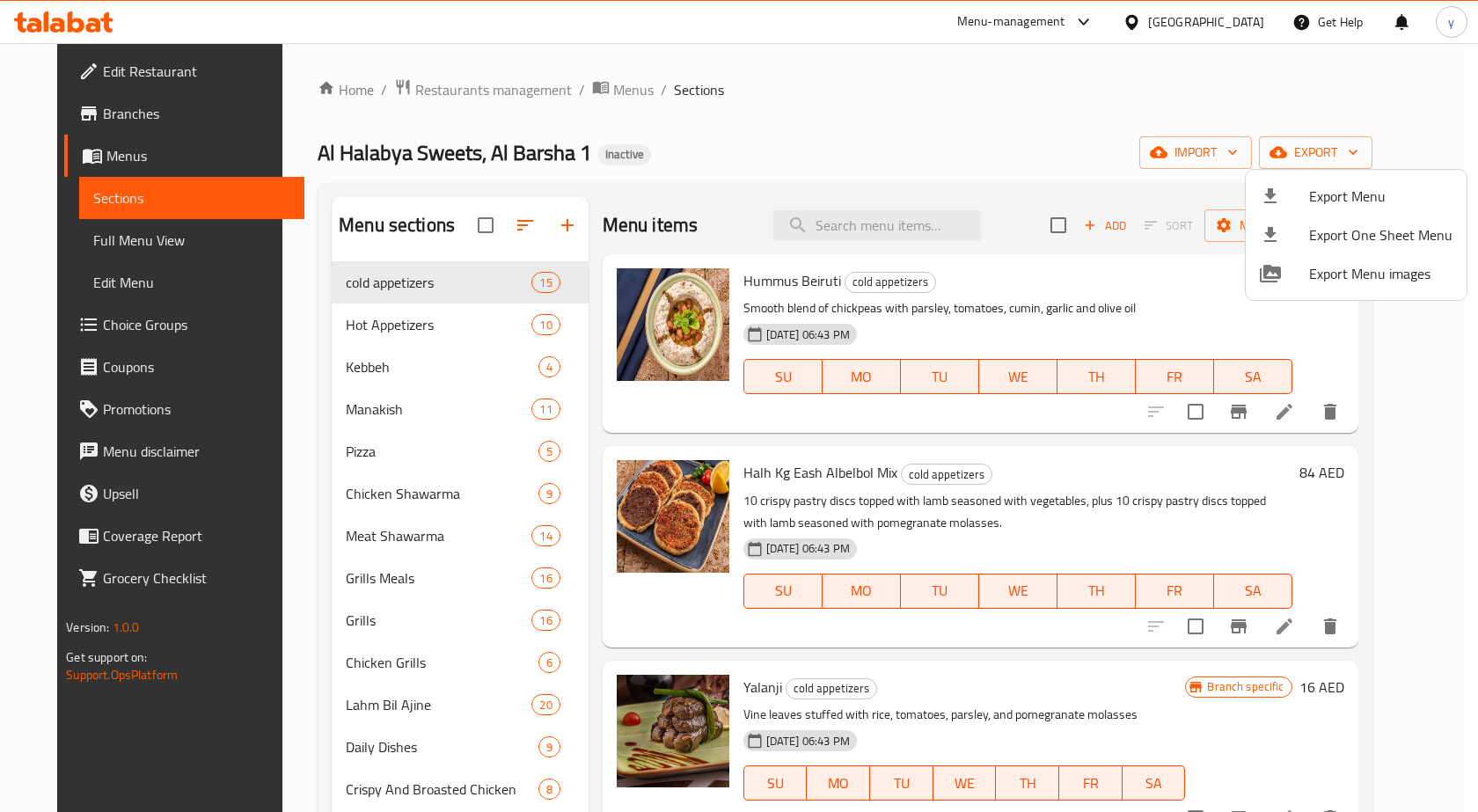
click at [947, 166] on div at bounding box center [739, 406] width 1478 height 812
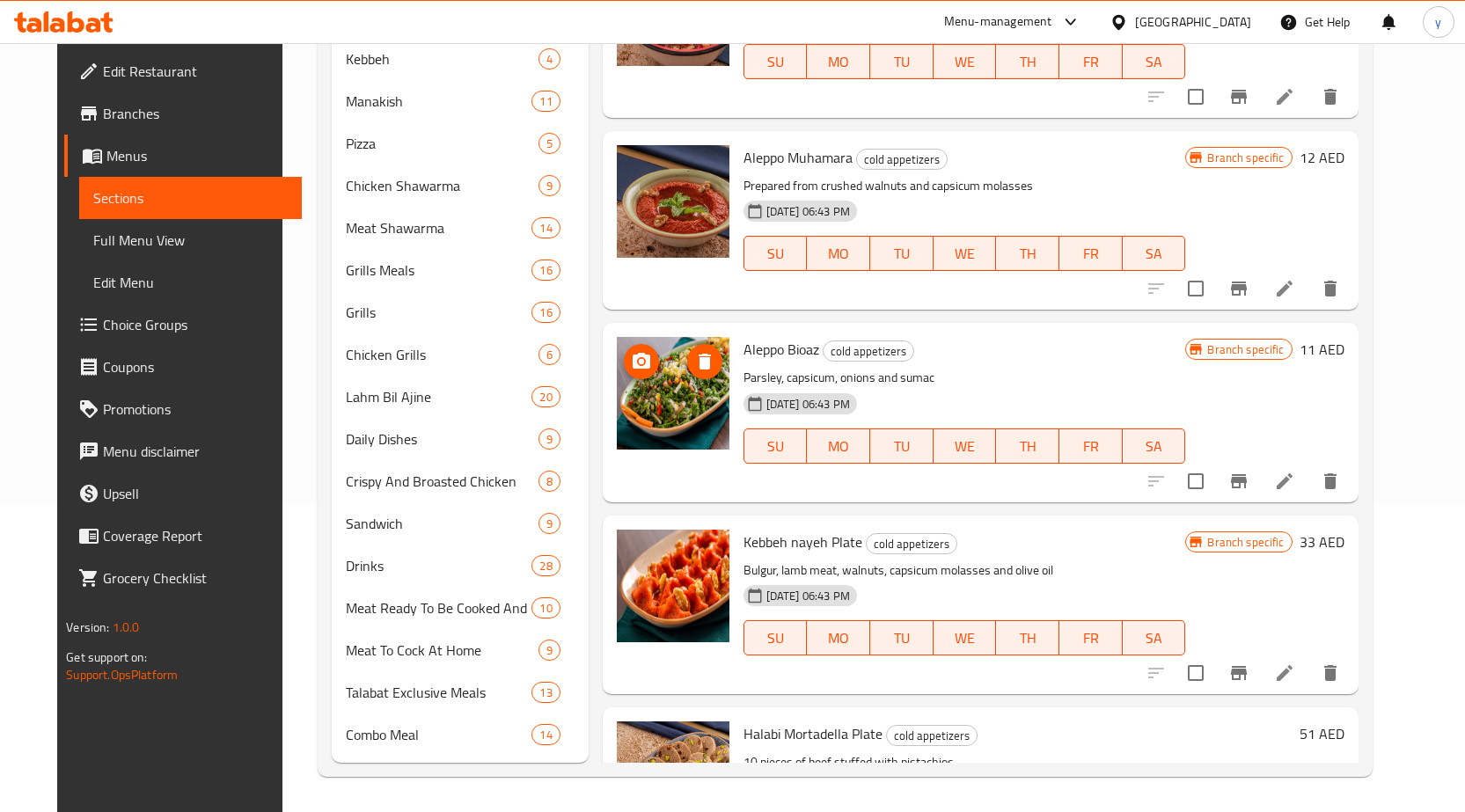
scroll to position [2075, 0]
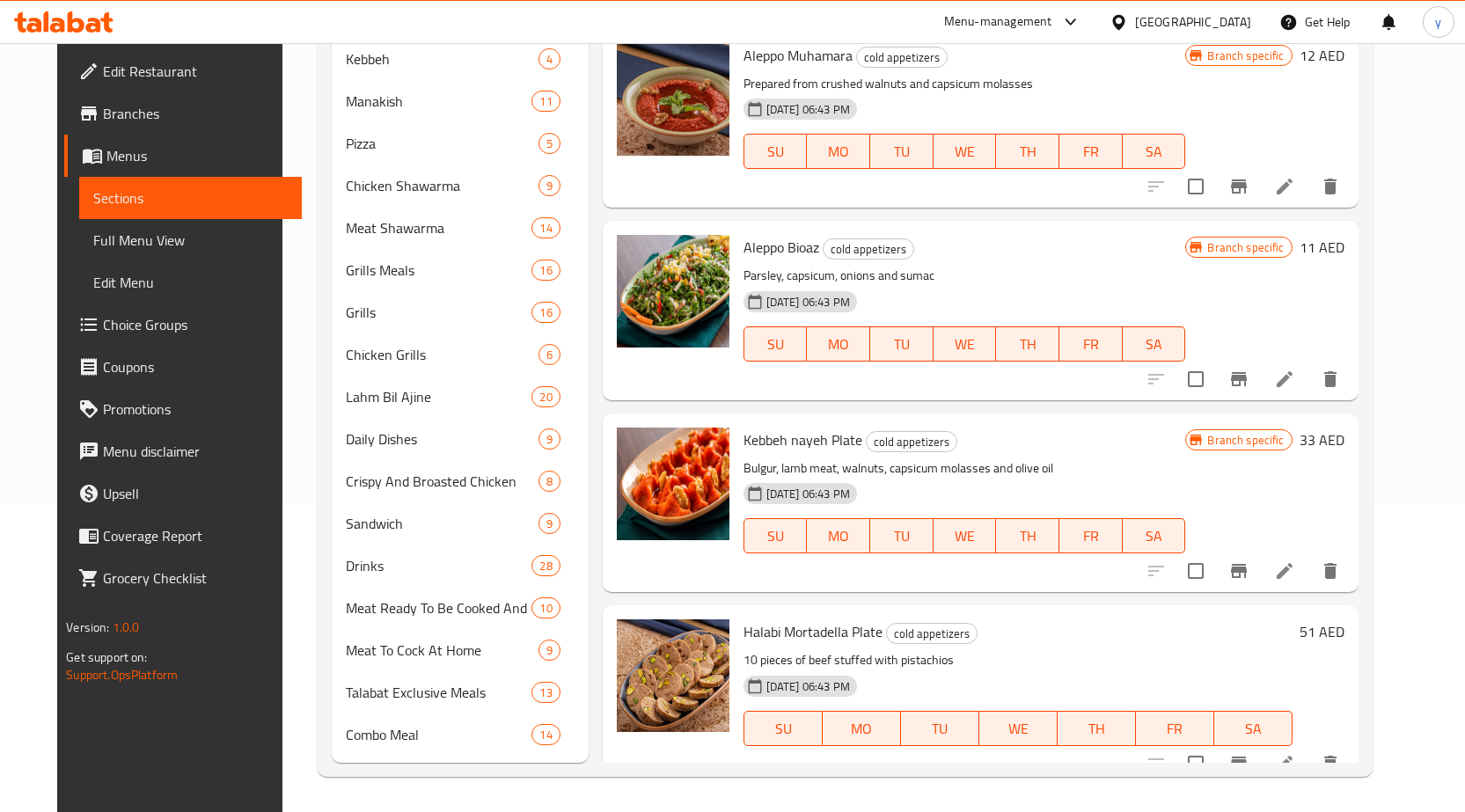
click at [99, 238] on span "Full Menu View" at bounding box center [190, 240] width 194 height 21
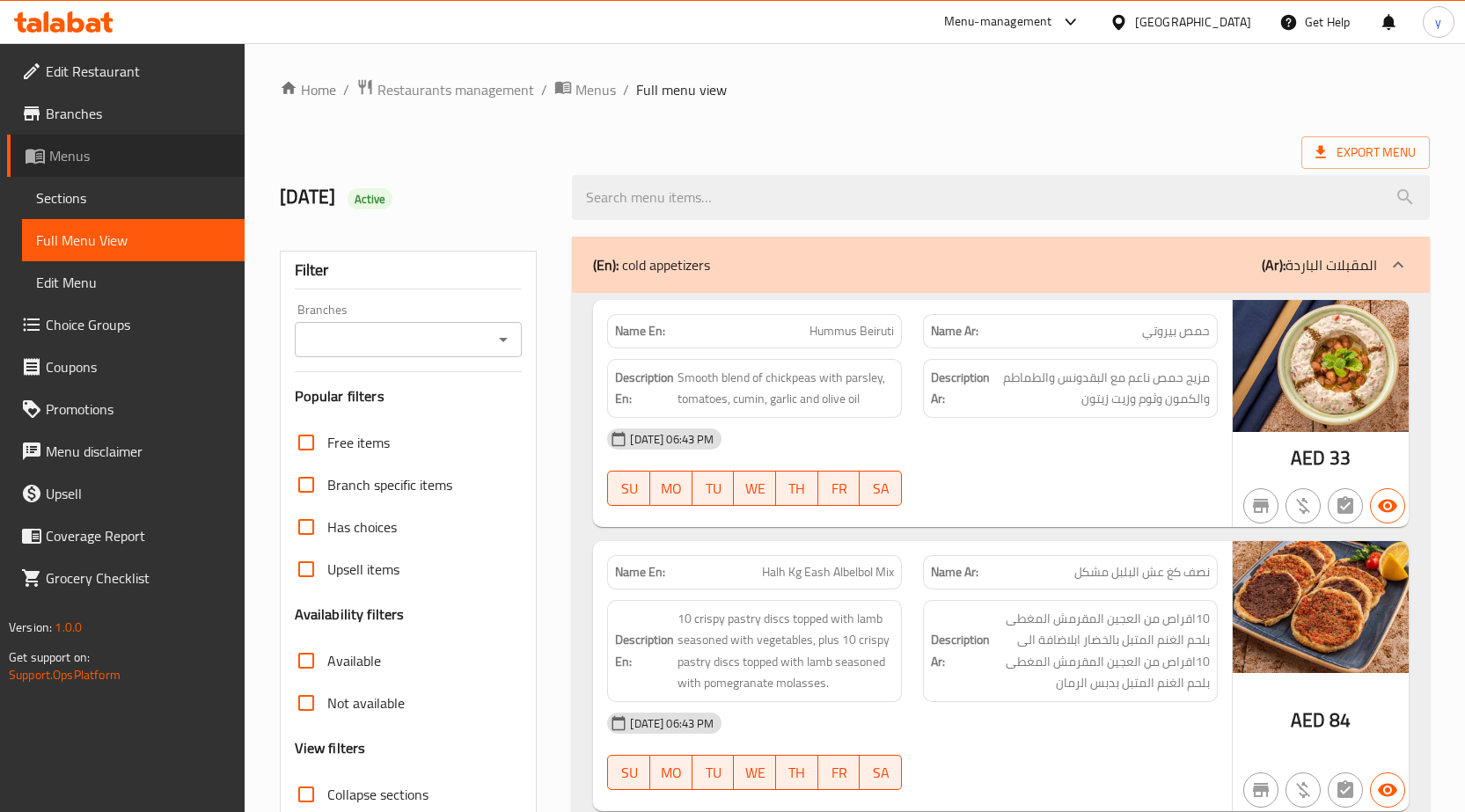
click at [103, 150] on span "Menus" at bounding box center [140, 155] width 182 height 21
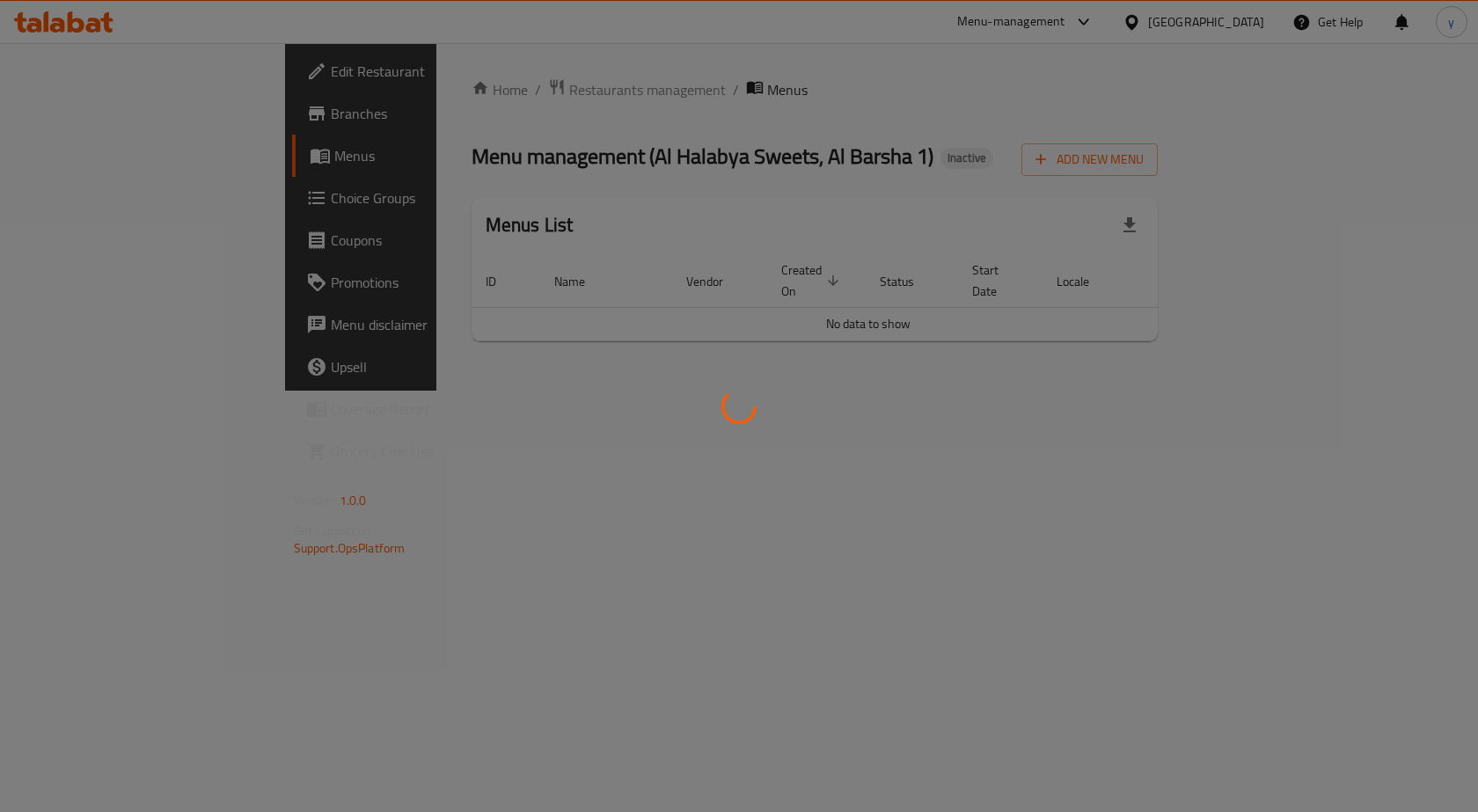
click at [113, 111] on div at bounding box center [739, 406] width 1478 height 812
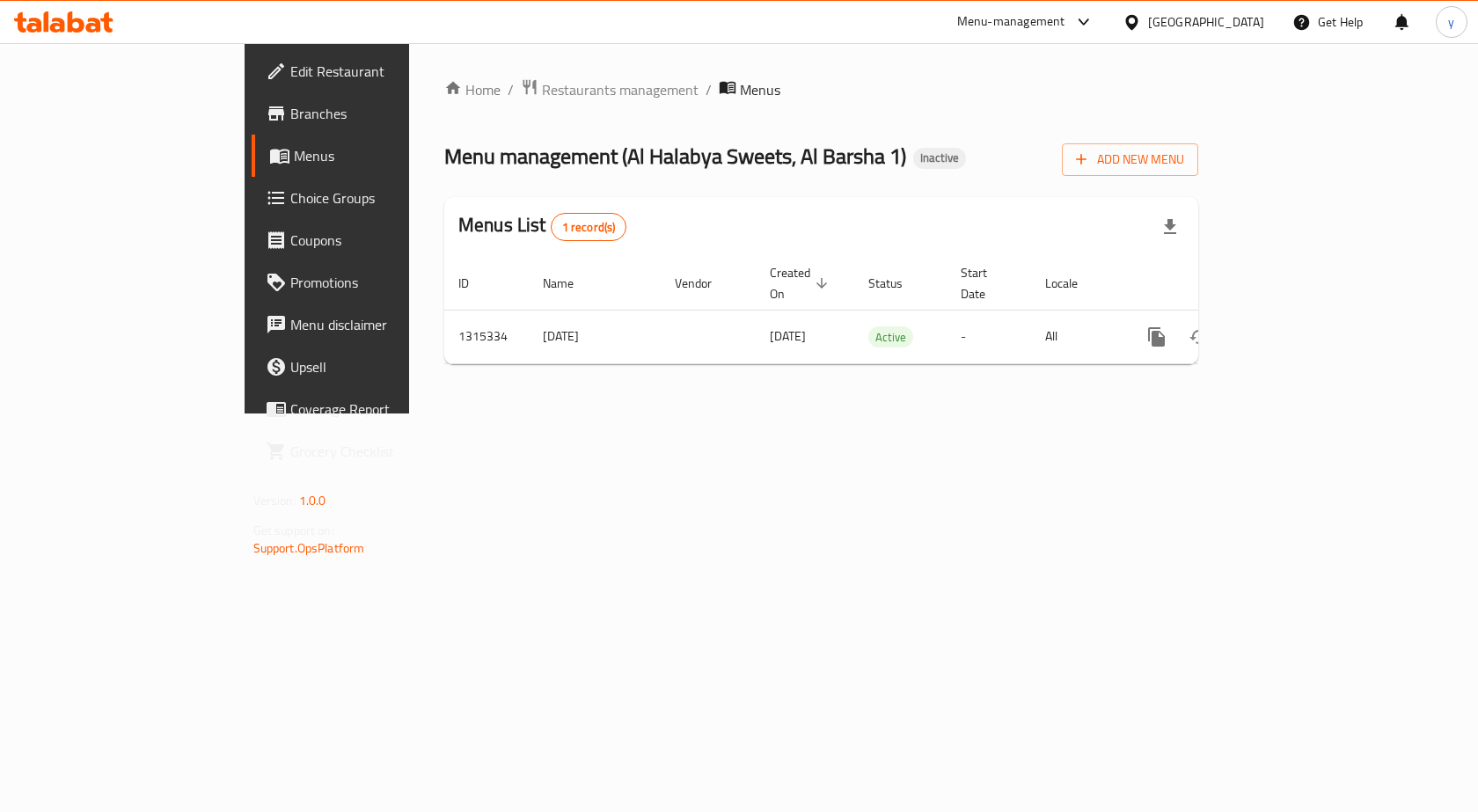
click at [290, 111] on span "Branches" at bounding box center [383, 113] width 187 height 21
